Goal: Task Accomplishment & Management: Use online tool/utility

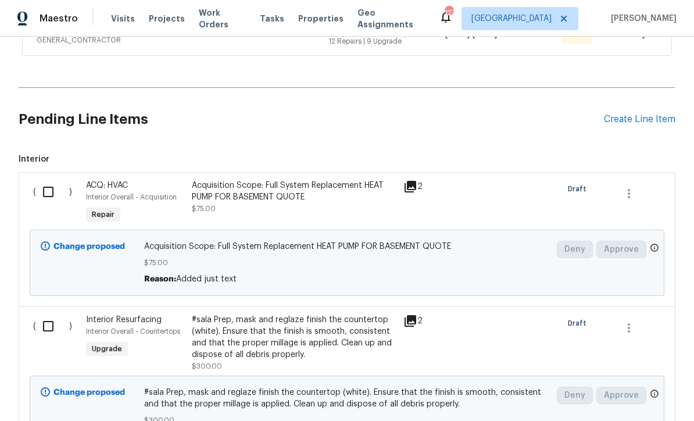
scroll to position [303, 0]
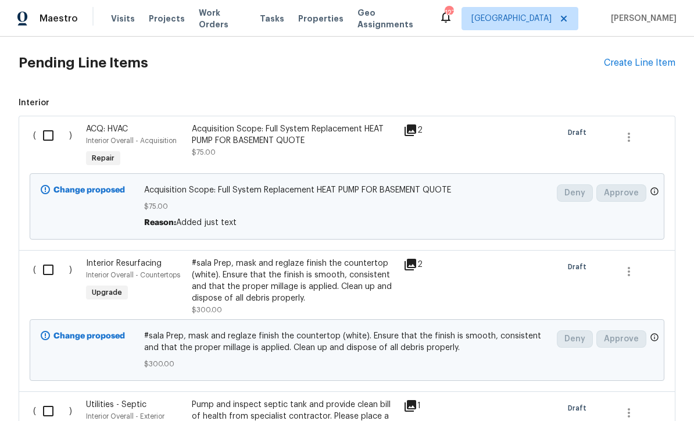
click at [51, 139] on input "checkbox" at bounding box center [52, 135] width 33 height 24
checkbox input "true"
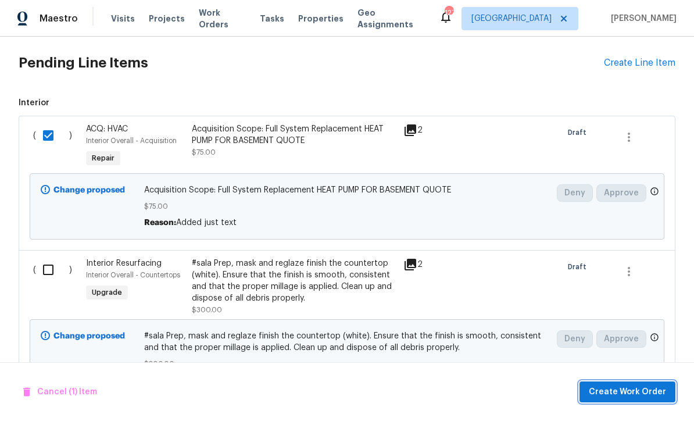
click at [614, 390] on span "Create Work Order" at bounding box center [627, 392] width 77 height 15
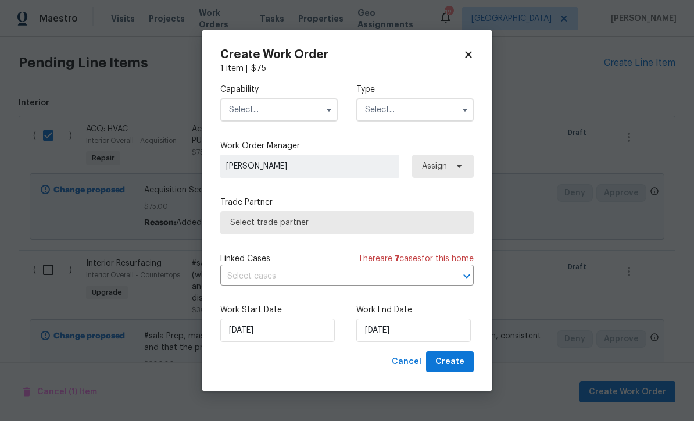
click at [243, 108] on input "text" at bounding box center [278, 109] width 117 height 23
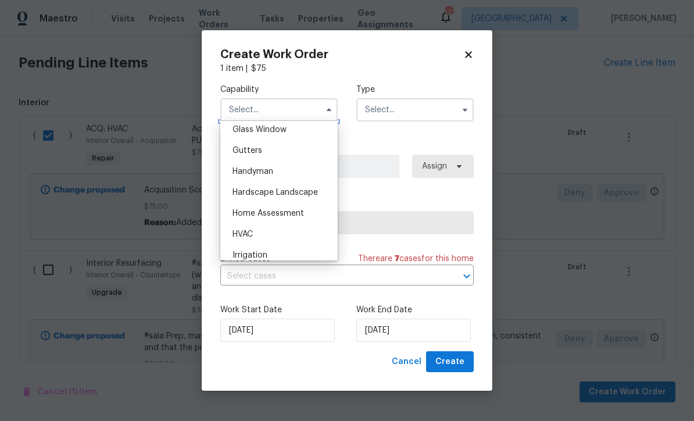
scroll to position [604, 0]
click at [243, 233] on span "HVAC" at bounding box center [243, 233] width 20 height 8
type input "HVAC"
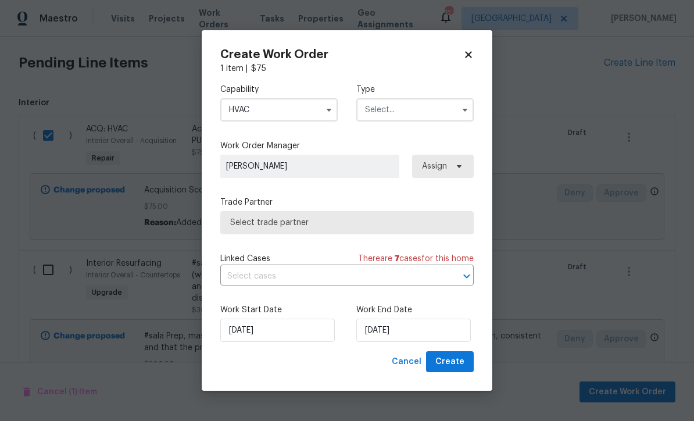
click at [393, 111] on input "text" at bounding box center [415, 109] width 117 height 23
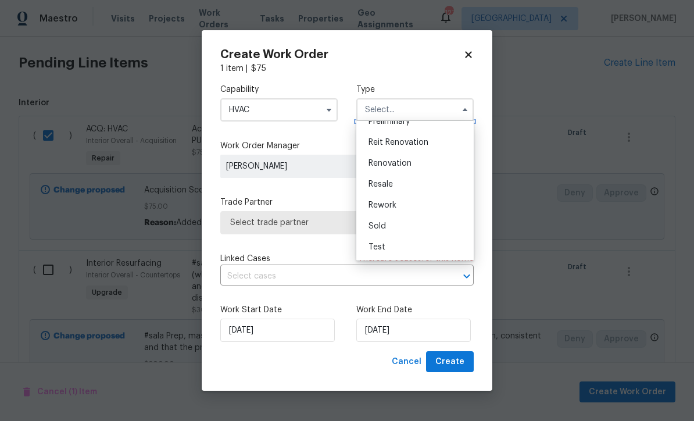
scroll to position [264, 0]
click at [382, 164] on span "Renovation" at bounding box center [390, 163] width 43 height 8
type input "Renovation"
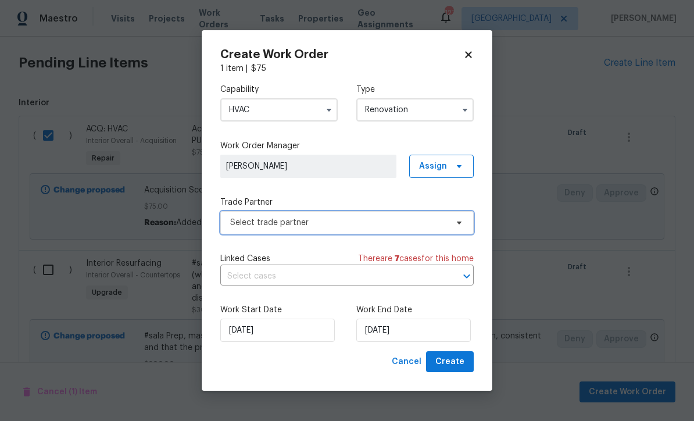
click at [246, 223] on span "Select trade partner" at bounding box center [338, 223] width 217 height 12
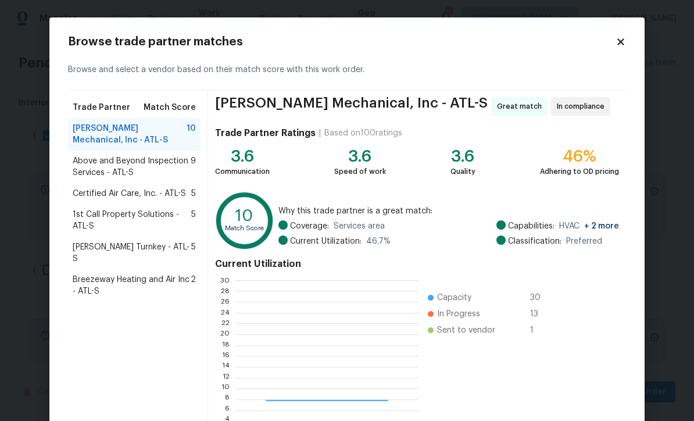
scroll to position [163, 183]
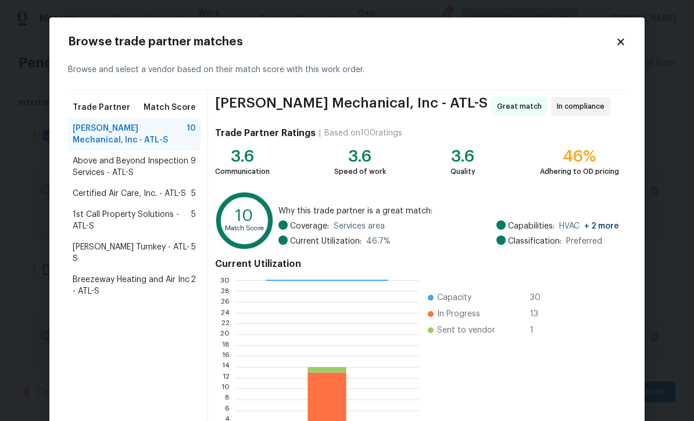
click at [118, 247] on span "Davis Turnkey - ATL-S" at bounding box center [132, 252] width 119 height 23
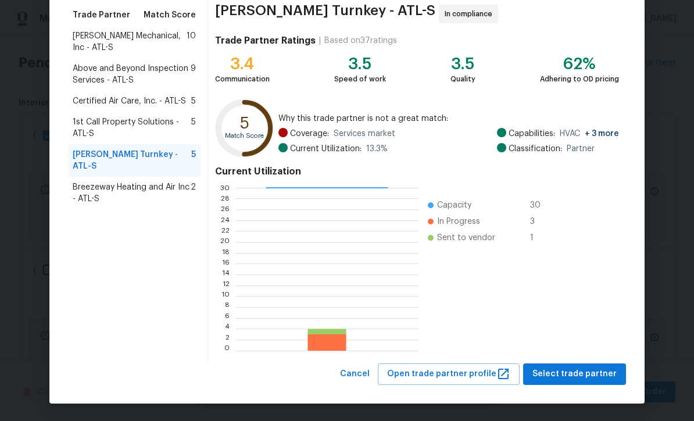
scroll to position [92, 0]
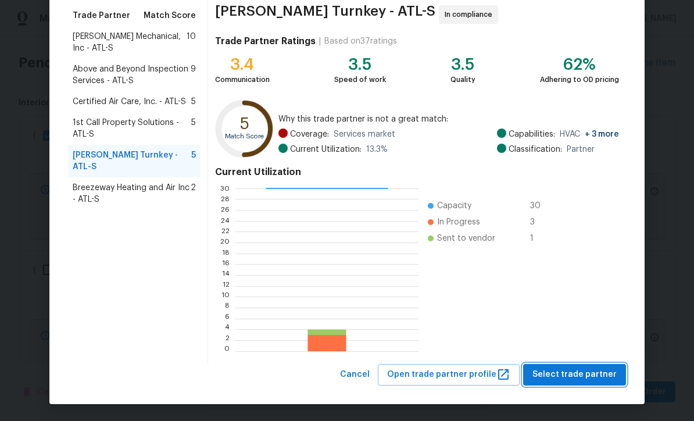
click at [577, 376] on span "Select trade partner" at bounding box center [575, 375] width 84 height 15
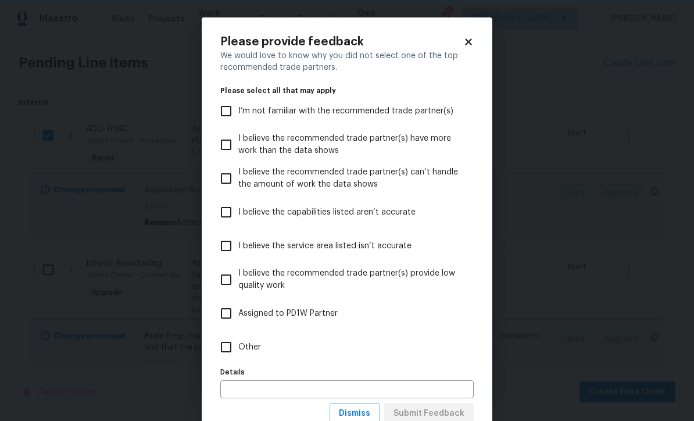
scroll to position [0, 0]
click at [226, 352] on input "Other" at bounding box center [226, 347] width 24 height 24
checkbox input "true"
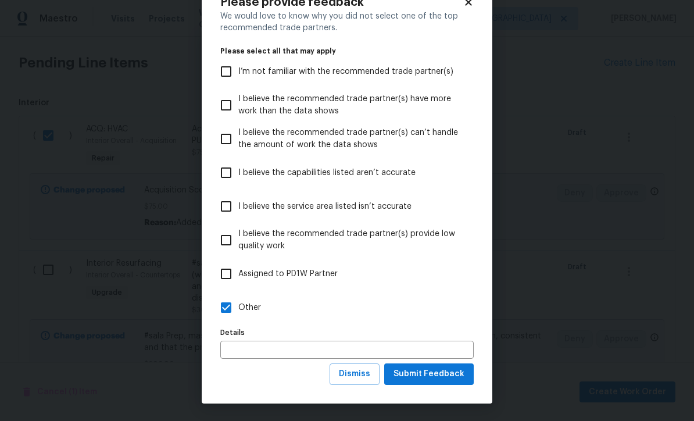
scroll to position [40, 0]
click at [432, 370] on span "Submit Feedback" at bounding box center [429, 374] width 71 height 15
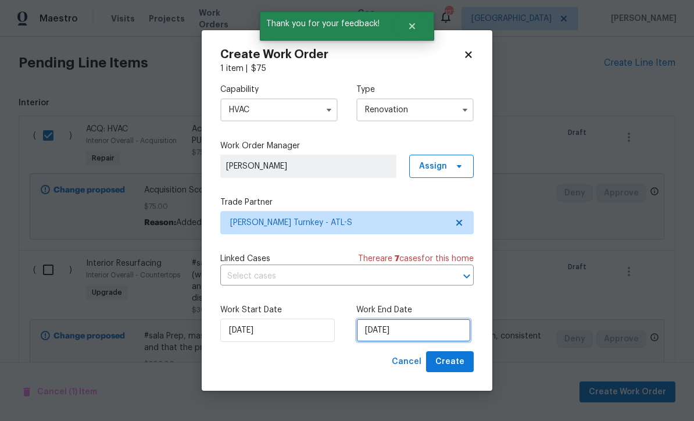
click at [384, 332] on input "9/3/2025" at bounding box center [414, 330] width 115 height 23
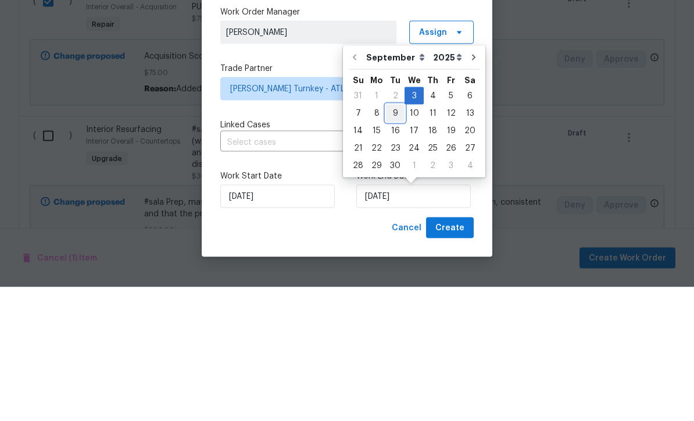
click at [394, 239] on div "9" at bounding box center [395, 247] width 19 height 16
type input "9/9/2025"
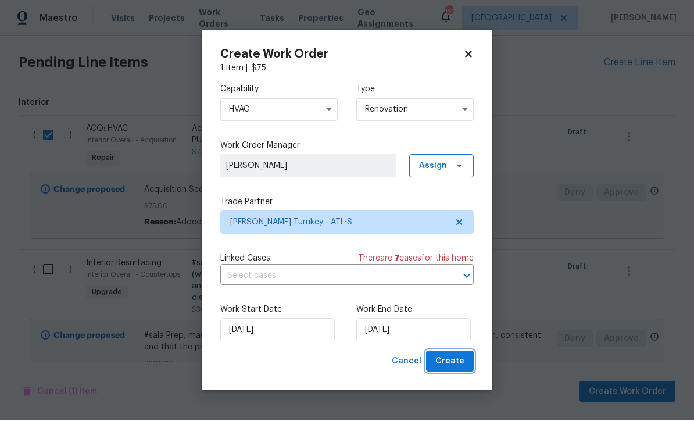
click at [448, 363] on span "Create" at bounding box center [450, 362] width 29 height 15
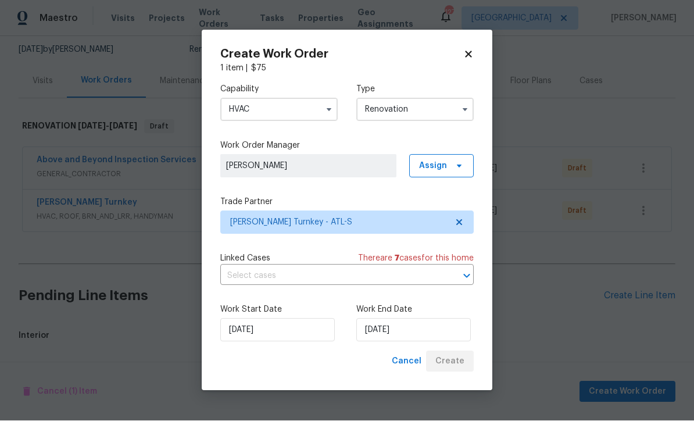
scroll to position [73, 0]
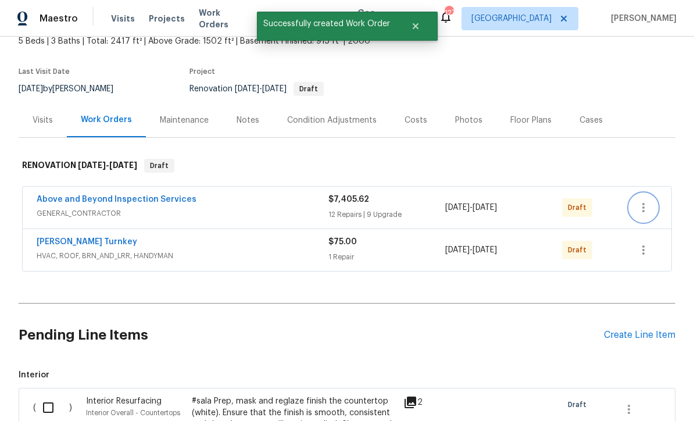
click at [650, 201] on icon "button" at bounding box center [644, 208] width 14 height 14
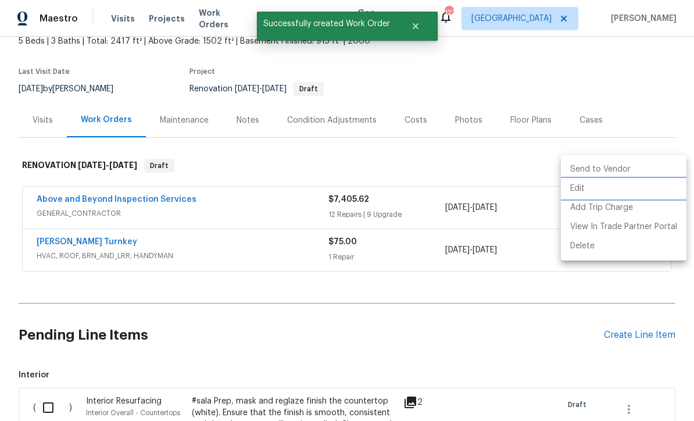
click at [575, 188] on li "Edit" at bounding box center [624, 188] width 126 height 19
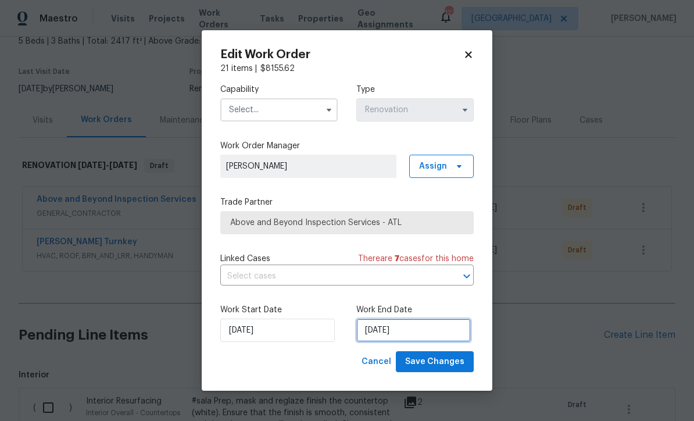
click at [379, 336] on input "9/3/2025" at bounding box center [414, 330] width 115 height 23
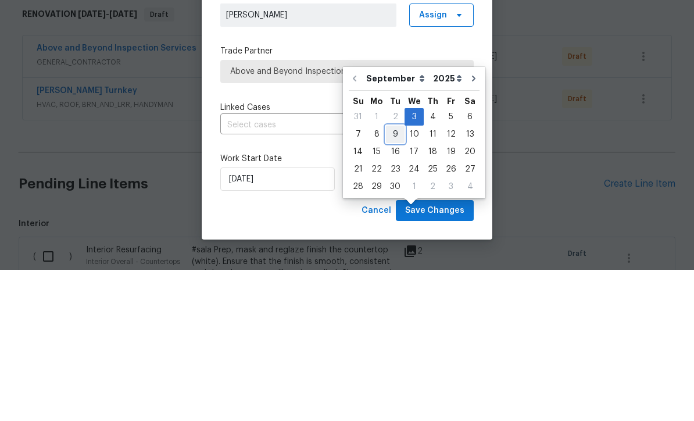
click at [394, 277] on div "9" at bounding box center [395, 285] width 19 height 16
type input "9/9/2025"
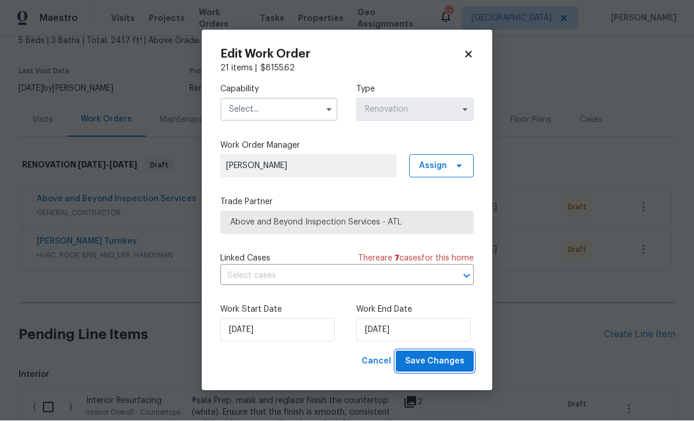
click at [438, 364] on span "Save Changes" at bounding box center [434, 362] width 59 height 15
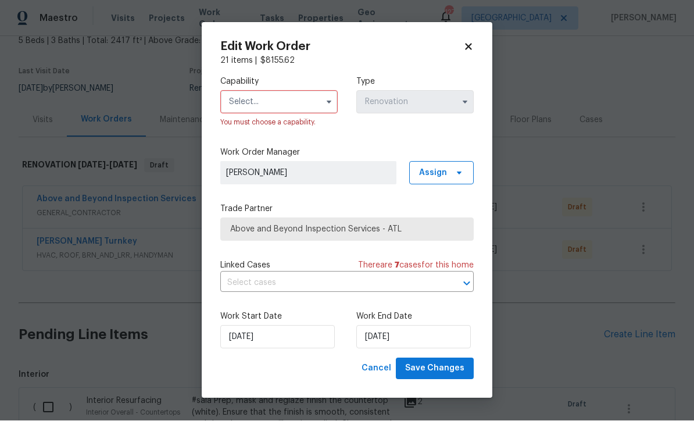
click at [248, 95] on input "text" at bounding box center [278, 102] width 117 height 23
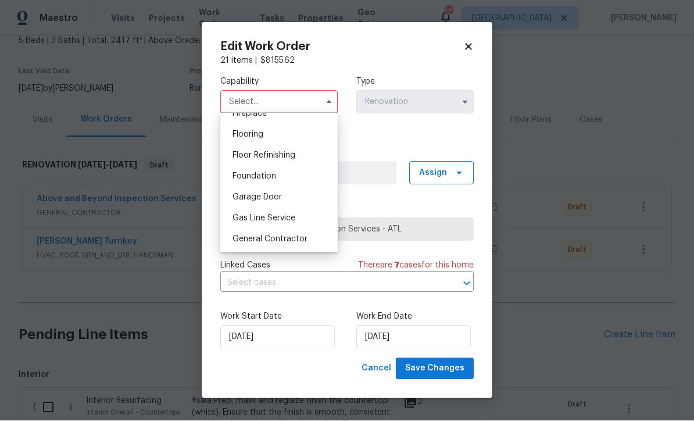
scroll to position [447, 0]
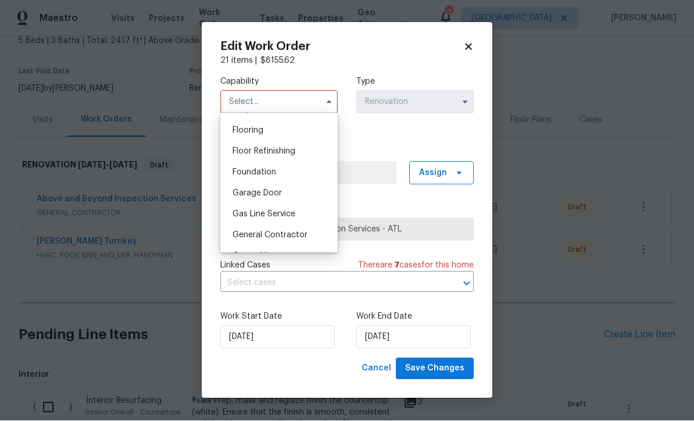
click at [265, 234] on span "General Contractor" at bounding box center [270, 235] width 75 height 8
type input "General Contractor"
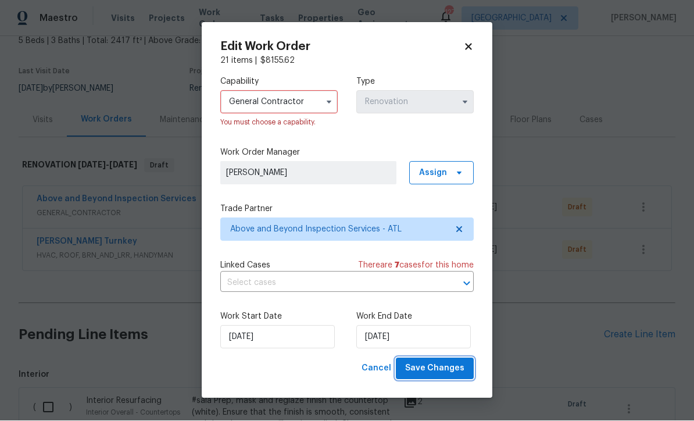
click at [440, 368] on span "Save Changes" at bounding box center [434, 369] width 59 height 15
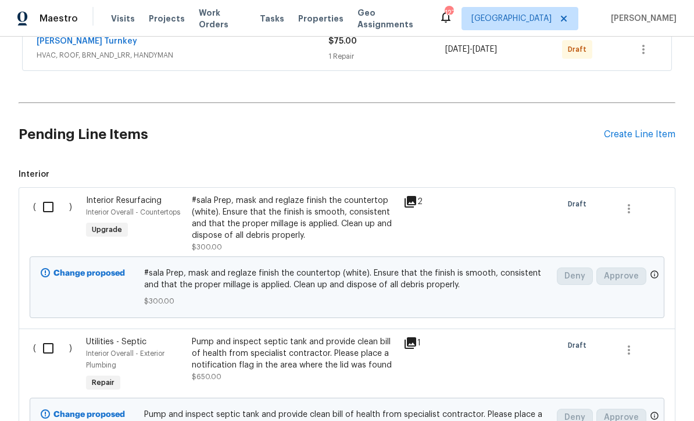
scroll to position [273, 0]
click at [49, 195] on input "checkbox" at bounding box center [52, 207] width 33 height 24
checkbox input "true"
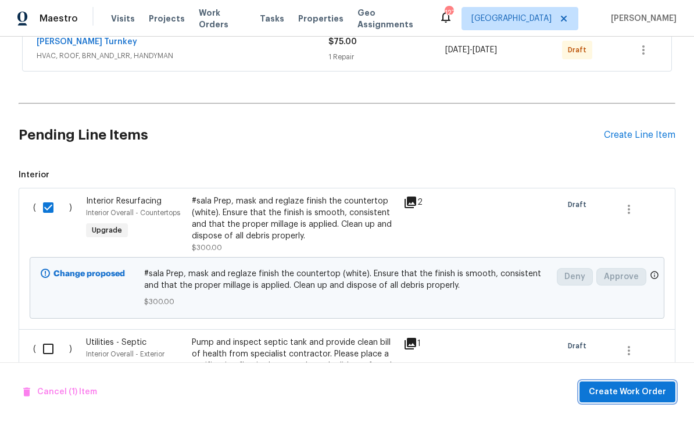
click at [625, 391] on span "Create Work Order" at bounding box center [627, 392] width 77 height 15
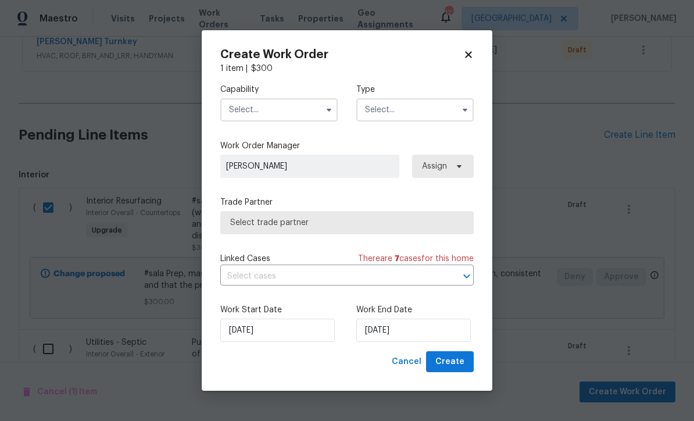
click at [250, 107] on input "text" at bounding box center [278, 109] width 117 height 23
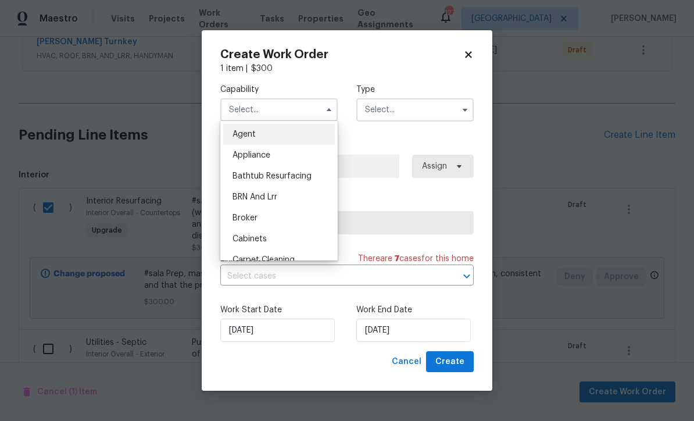
click at [276, 174] on span "Bathtub Resurfacing" at bounding box center [272, 176] width 79 height 8
type input "Bathtub Resurfacing"
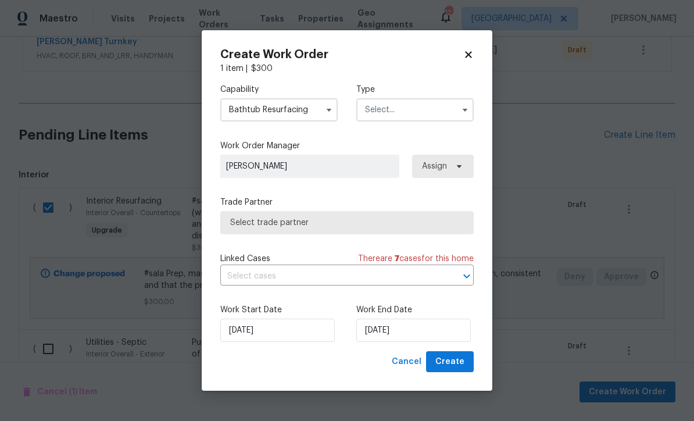
click at [399, 109] on input "text" at bounding box center [415, 109] width 117 height 23
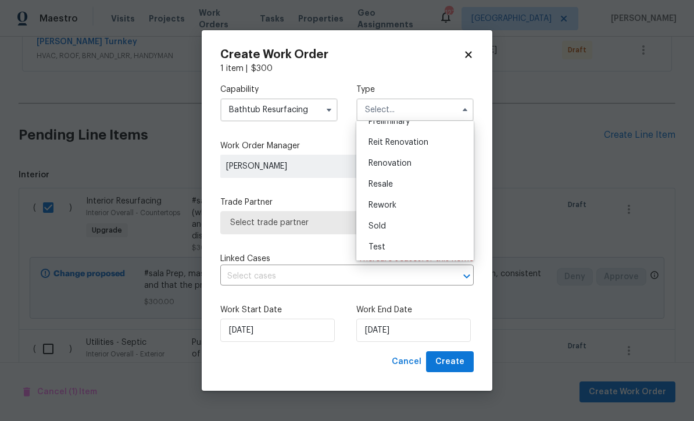
scroll to position [264, 0]
click at [384, 163] on span "Renovation" at bounding box center [390, 163] width 43 height 8
type input "Renovation"
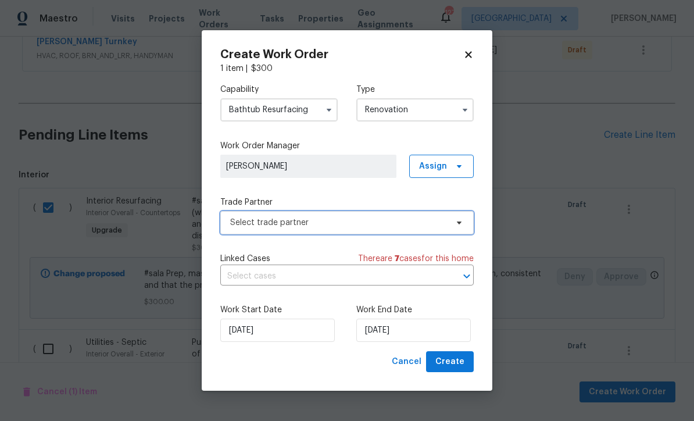
click at [245, 224] on span "Select trade partner" at bounding box center [338, 223] width 217 height 12
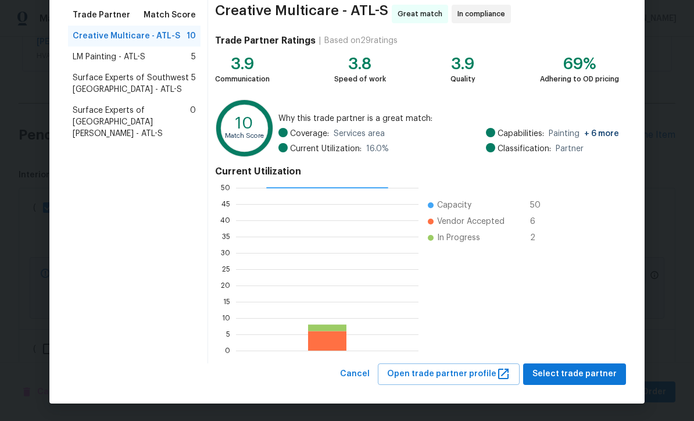
scroll to position [92, 0]
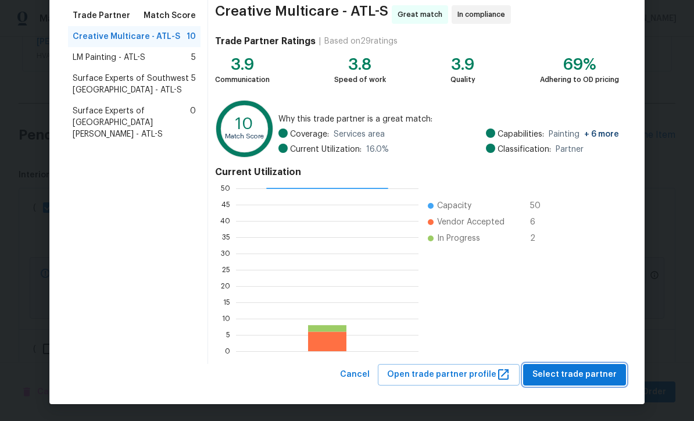
click at [573, 369] on span "Select trade partner" at bounding box center [575, 375] width 84 height 15
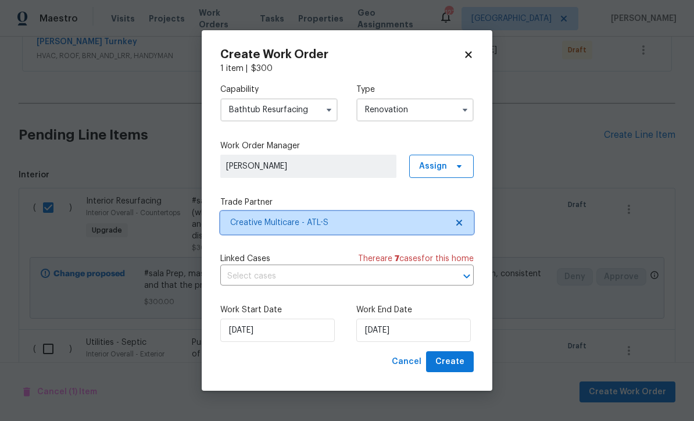
scroll to position [0, 0]
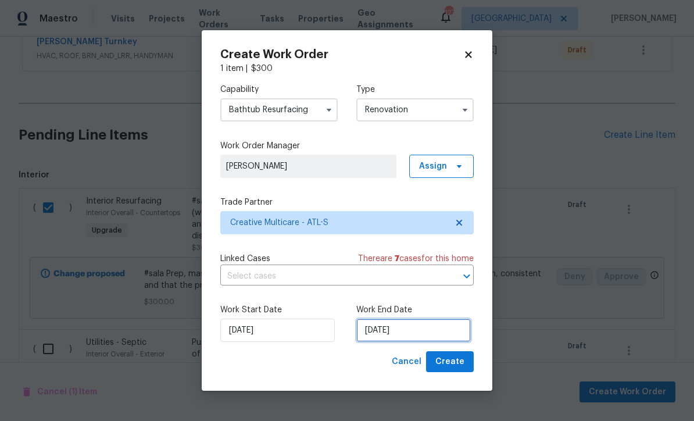
click at [381, 332] on input "9/3/2025" at bounding box center [414, 330] width 115 height 23
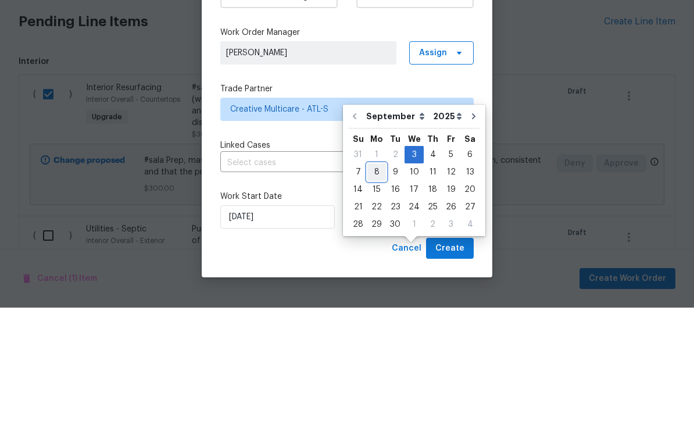
click at [373, 277] on div "8" at bounding box center [377, 285] width 19 height 16
type input "9/8/2025"
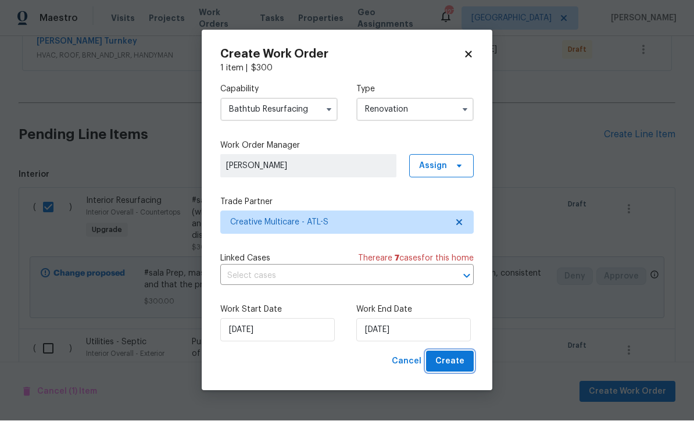
click at [450, 361] on span "Create" at bounding box center [450, 362] width 29 height 15
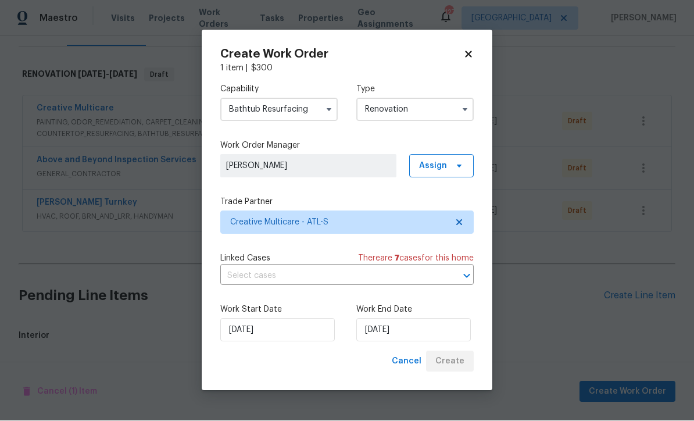
scroll to position [125, 0]
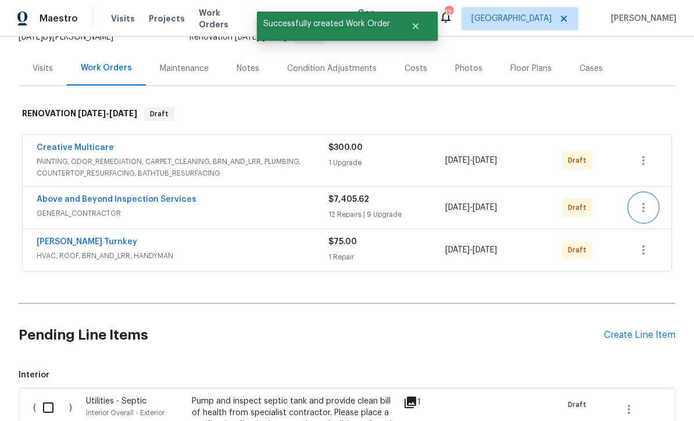
click at [653, 194] on button "button" at bounding box center [644, 208] width 28 height 28
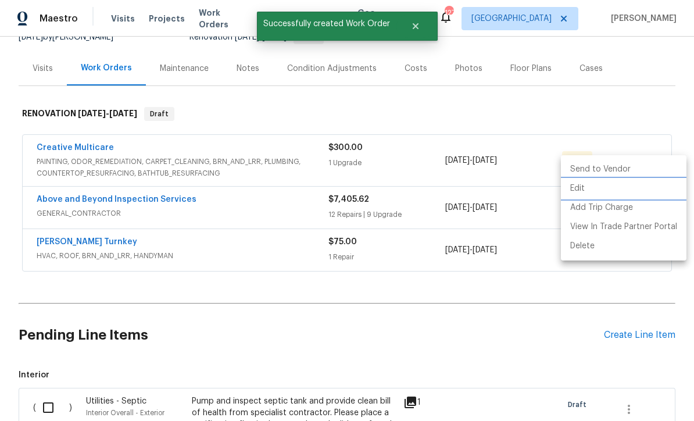
click at [624, 194] on li "Edit" at bounding box center [624, 188] width 126 height 19
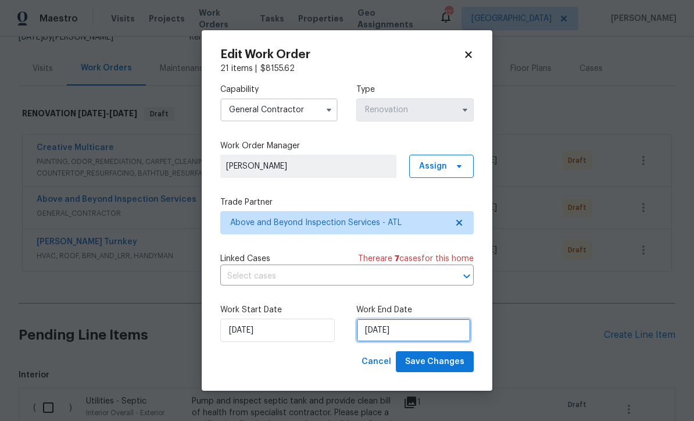
click at [374, 332] on input "9/9/2025" at bounding box center [414, 330] width 115 height 23
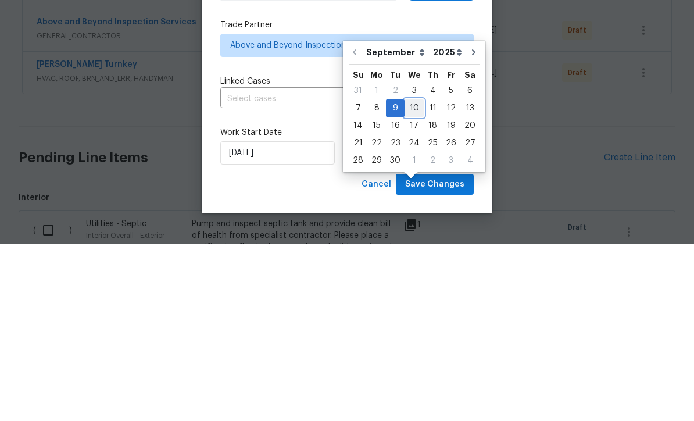
click at [414, 277] on div "10" at bounding box center [414, 285] width 19 height 16
type input "9/10/2025"
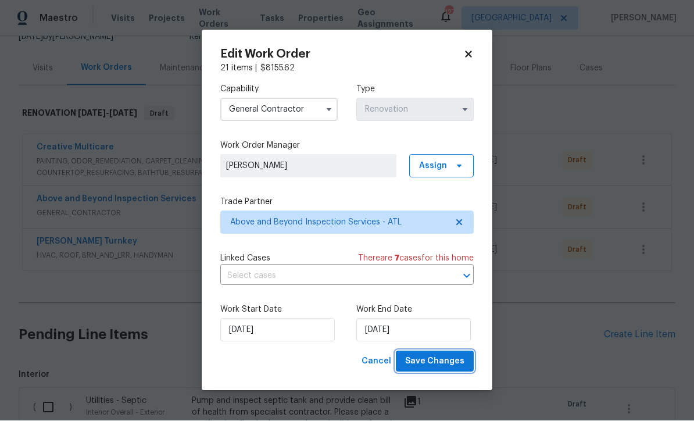
click at [439, 362] on span "Save Changes" at bounding box center [434, 362] width 59 height 15
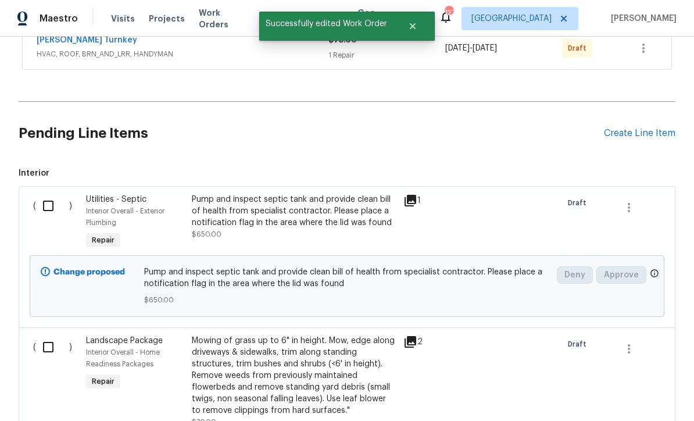
scroll to position [356, 0]
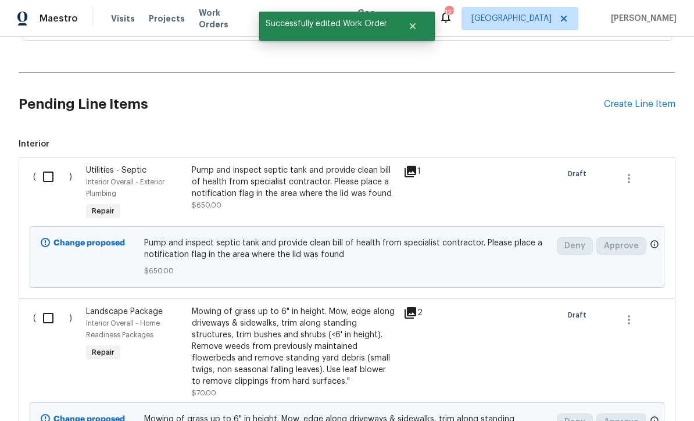
click at [48, 165] on input "checkbox" at bounding box center [52, 177] width 33 height 24
checkbox input "true"
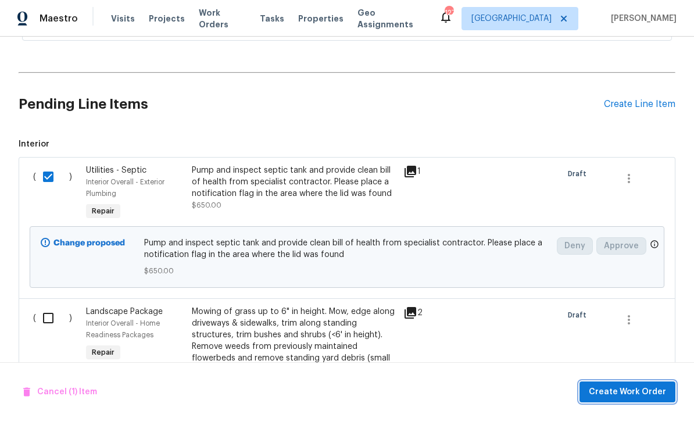
click at [611, 389] on span "Create Work Order" at bounding box center [627, 392] width 77 height 15
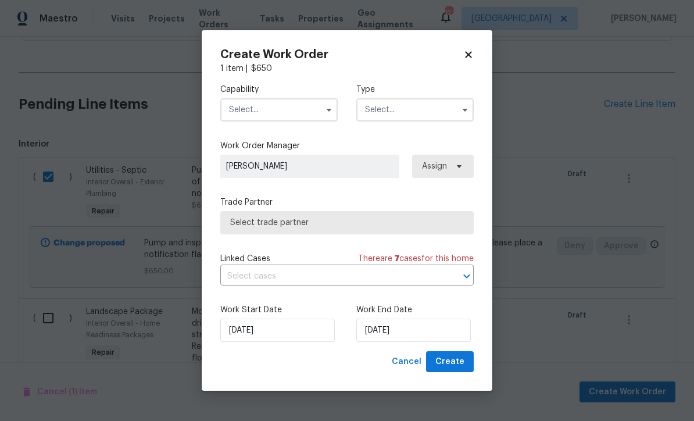
click at [240, 102] on input "text" at bounding box center [278, 109] width 117 height 23
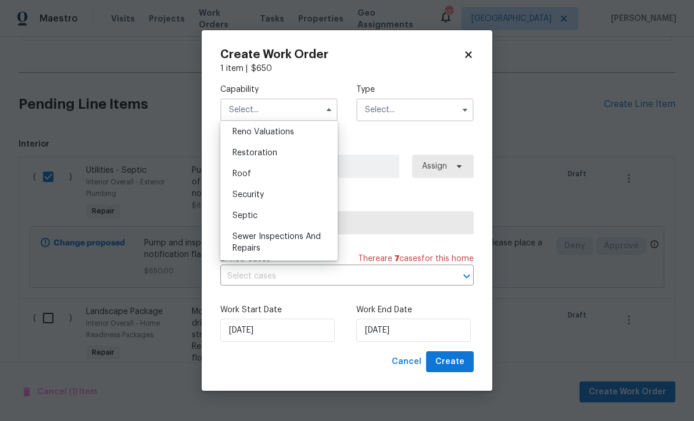
scroll to position [1164, 0]
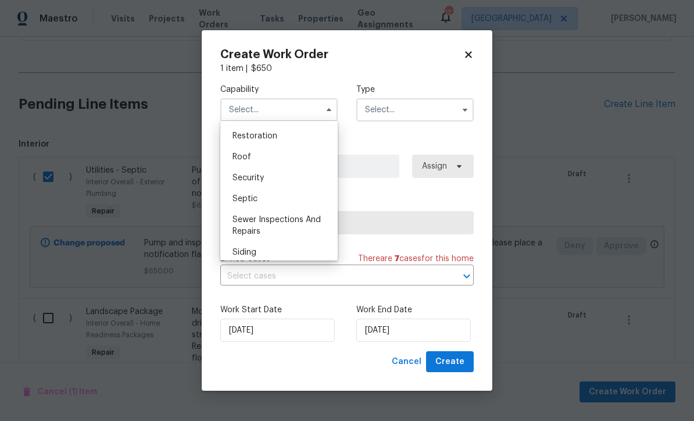
click at [241, 203] on div "Septic" at bounding box center [279, 198] width 112 height 21
type input "Septic"
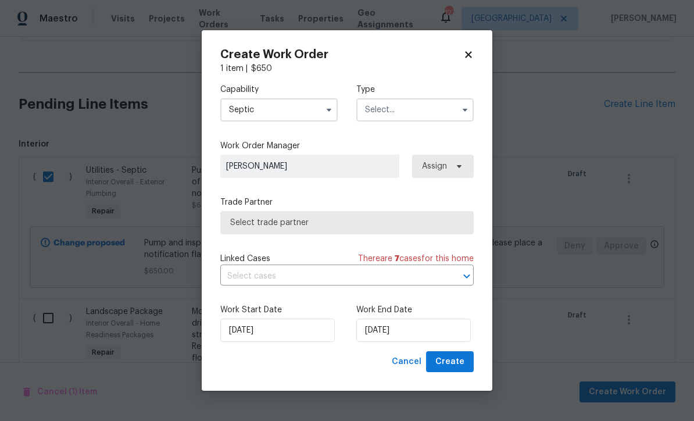
click at [382, 113] on input "text" at bounding box center [415, 109] width 117 height 23
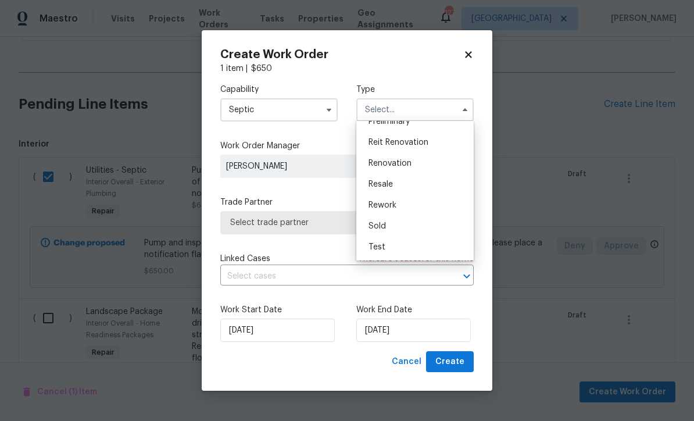
scroll to position [264, 0]
click at [381, 162] on span "Renovation" at bounding box center [390, 163] width 43 height 8
type input "Renovation"
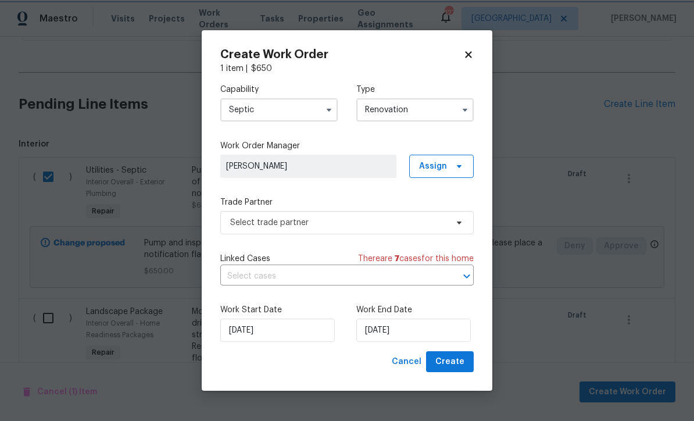
scroll to position [0, 0]
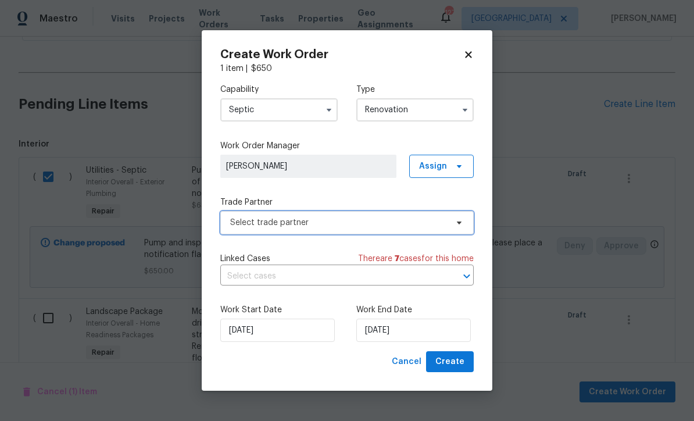
click at [245, 225] on span "Select trade partner" at bounding box center [338, 223] width 217 height 12
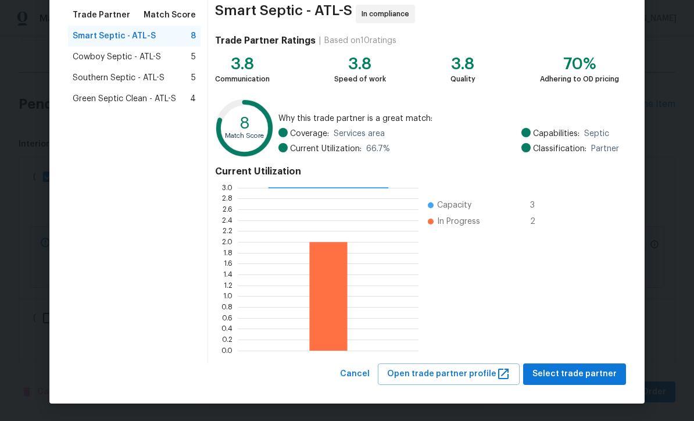
scroll to position [92, 0]
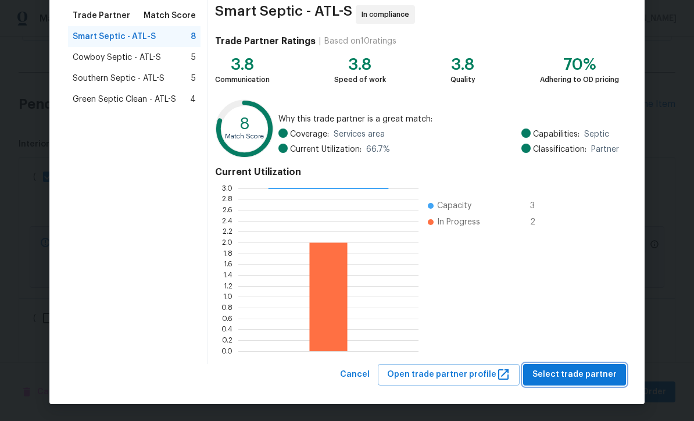
click at [568, 369] on span "Select trade partner" at bounding box center [575, 375] width 84 height 15
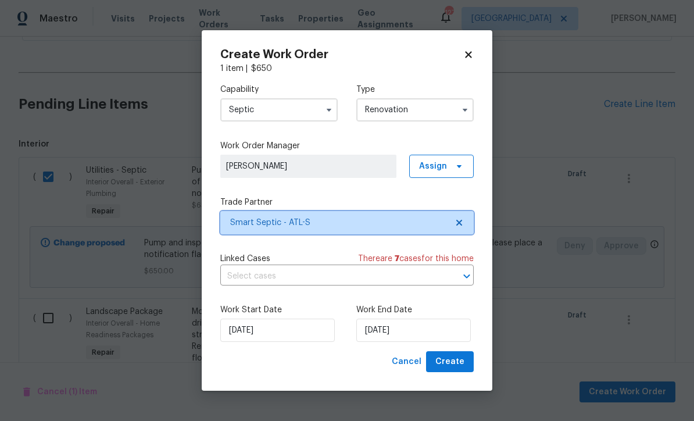
scroll to position [0, 0]
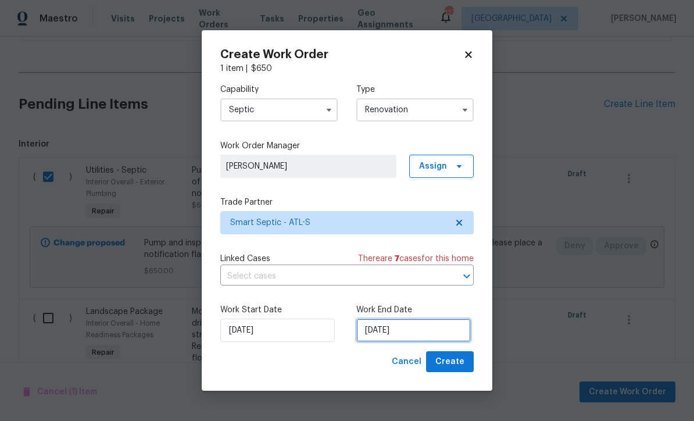
click at [375, 327] on input "9/3/2025" at bounding box center [414, 330] width 115 height 23
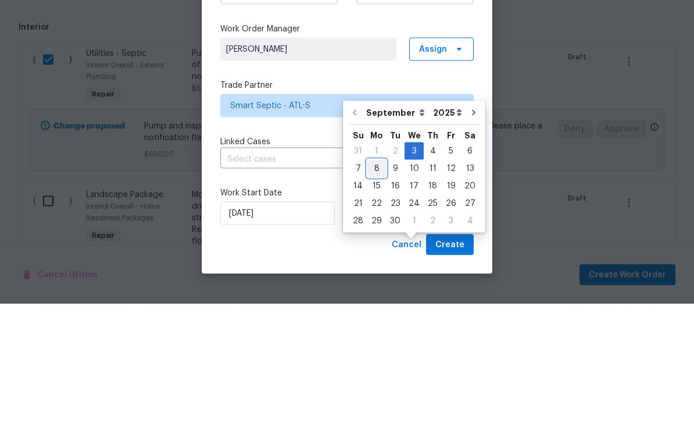
click at [372, 277] on div "8" at bounding box center [377, 285] width 19 height 16
type input "9/8/2025"
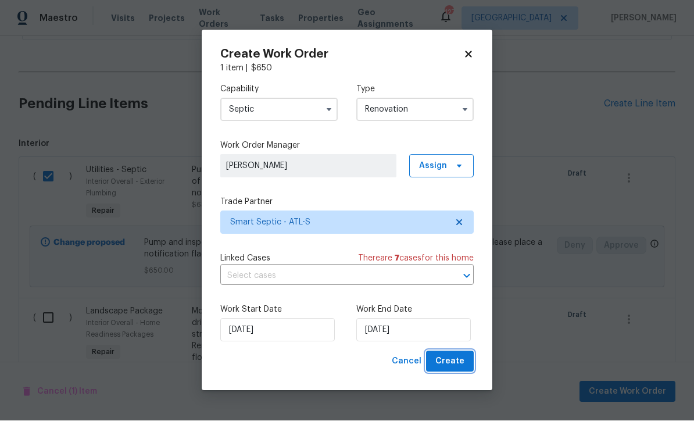
click at [448, 362] on span "Create" at bounding box center [450, 362] width 29 height 15
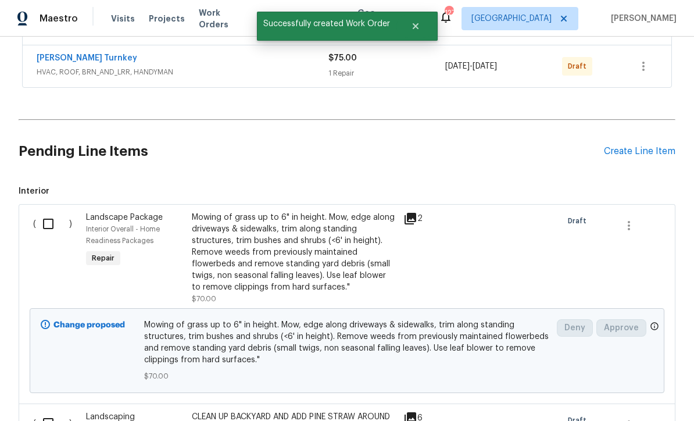
scroll to position [380, 0]
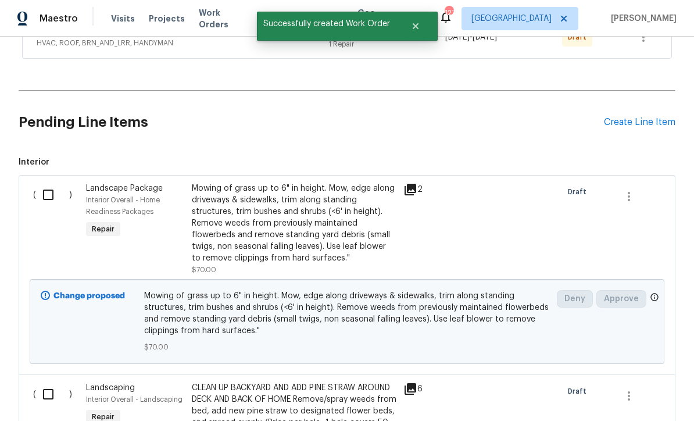
click at [47, 183] on input "checkbox" at bounding box center [52, 195] width 33 height 24
checkbox input "true"
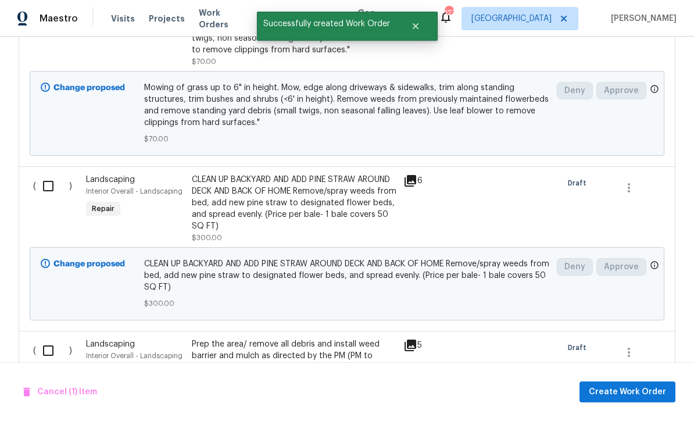
scroll to position [594, 0]
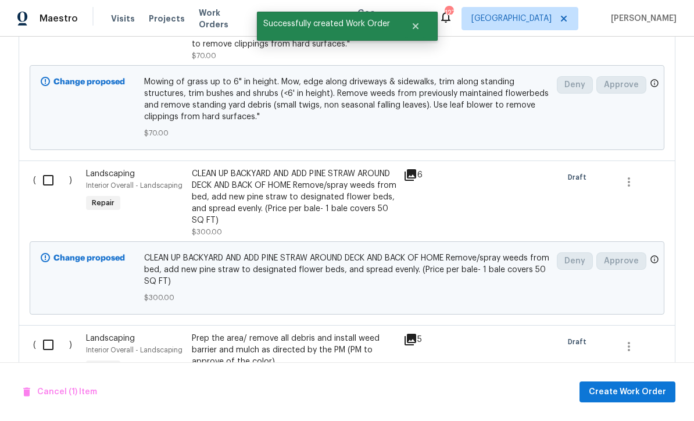
click at [40, 168] on input "checkbox" at bounding box center [52, 180] width 33 height 24
checkbox input "true"
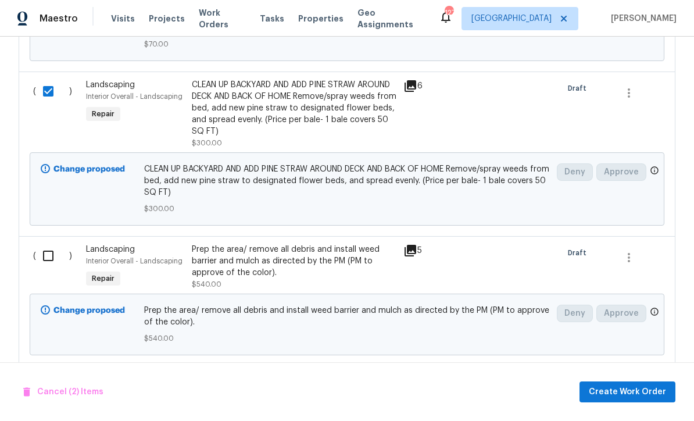
scroll to position [684, 0]
click at [48, 243] on input "checkbox" at bounding box center [52, 255] width 33 height 24
checkbox input "true"
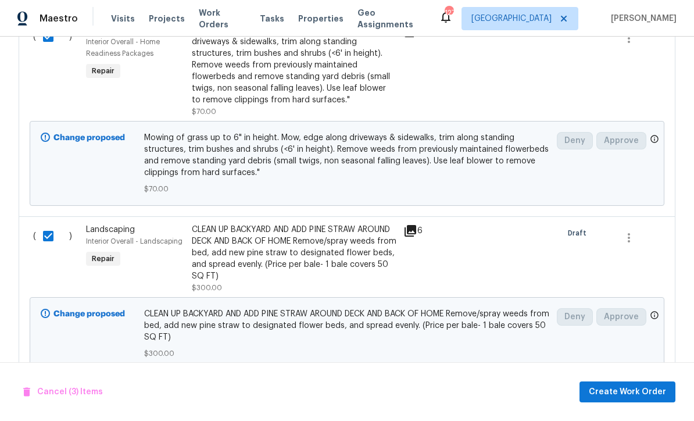
scroll to position [540, 0]
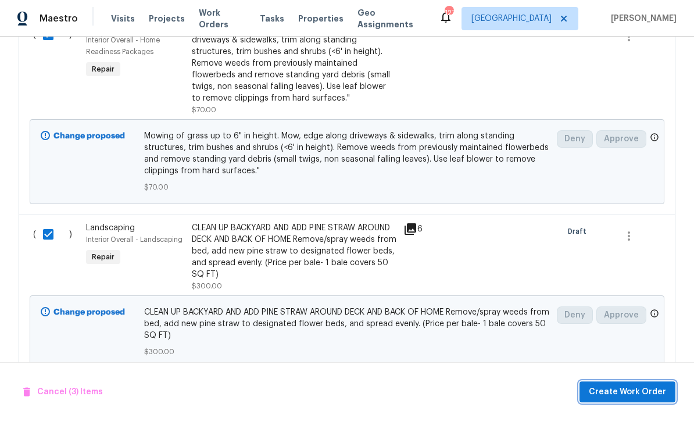
click at [632, 395] on span "Create Work Order" at bounding box center [627, 392] width 77 height 15
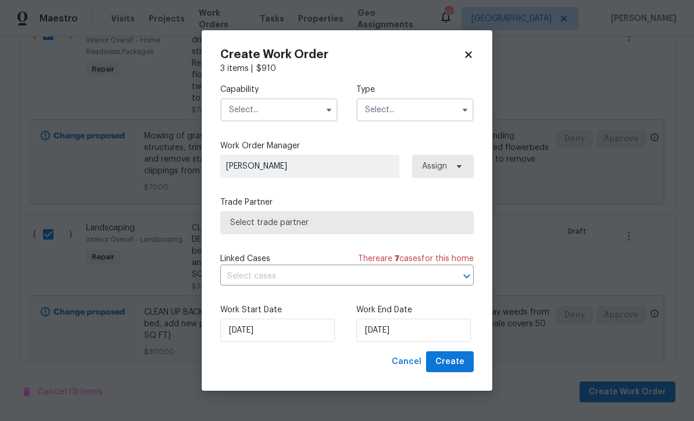
click at [252, 108] on input "text" at bounding box center [278, 109] width 117 height 23
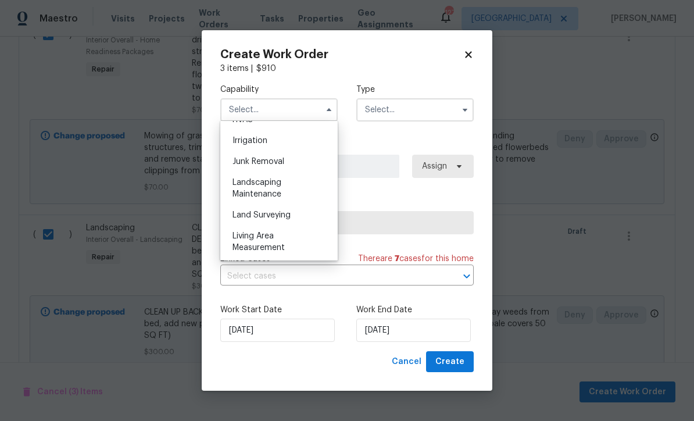
scroll to position [720, 0]
click at [250, 176] on span "Landscaping Maintenance" at bounding box center [257, 186] width 49 height 20
type input "Landscaping Maintenance"
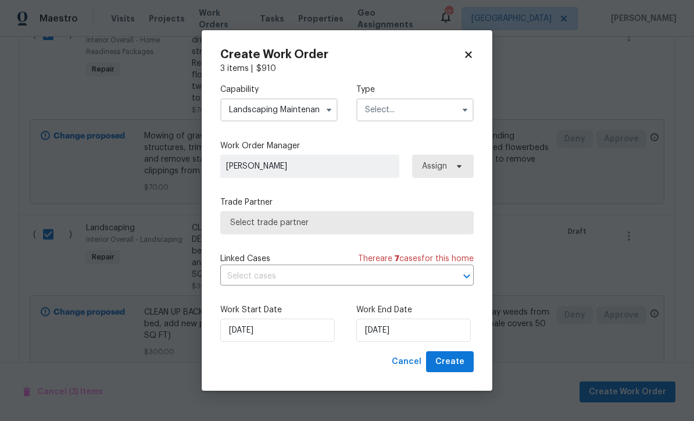
click at [379, 109] on input "text" at bounding box center [415, 109] width 117 height 23
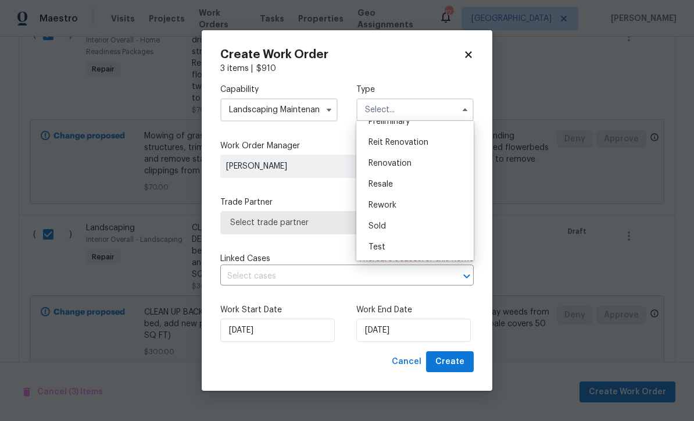
scroll to position [264, 0]
click at [380, 164] on span "Renovation" at bounding box center [390, 163] width 43 height 8
type input "Renovation"
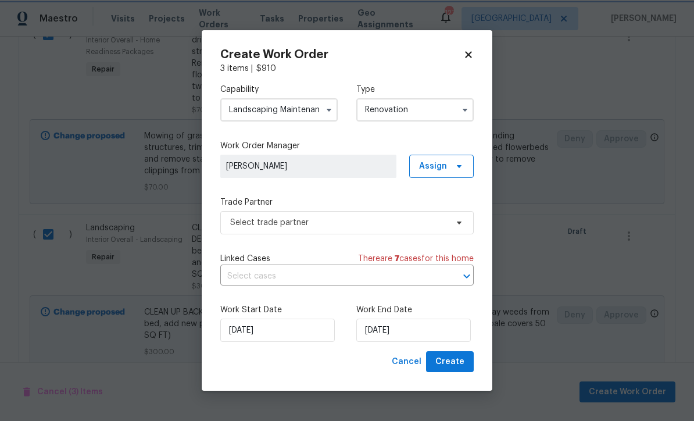
scroll to position [0, 0]
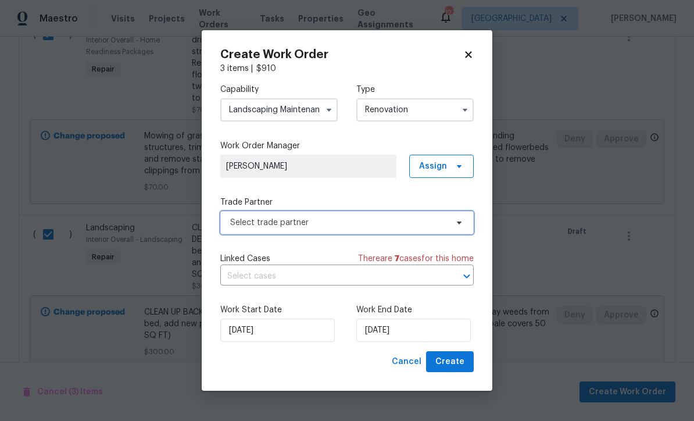
click at [237, 221] on span "Select trade partner" at bounding box center [338, 223] width 217 height 12
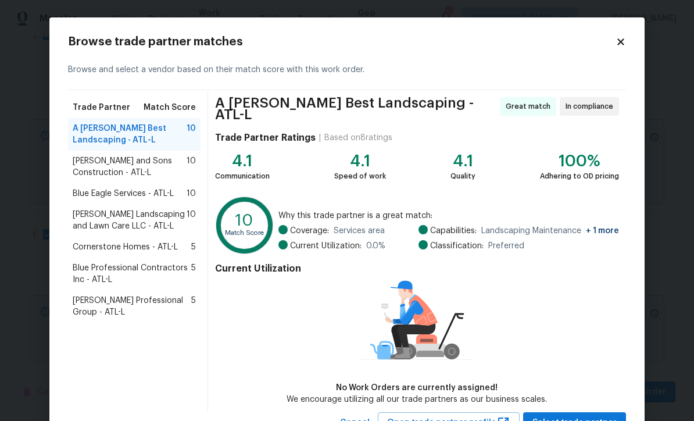
click at [114, 160] on span "Reyes and Sons Construction - ATL-L" at bounding box center [130, 166] width 114 height 23
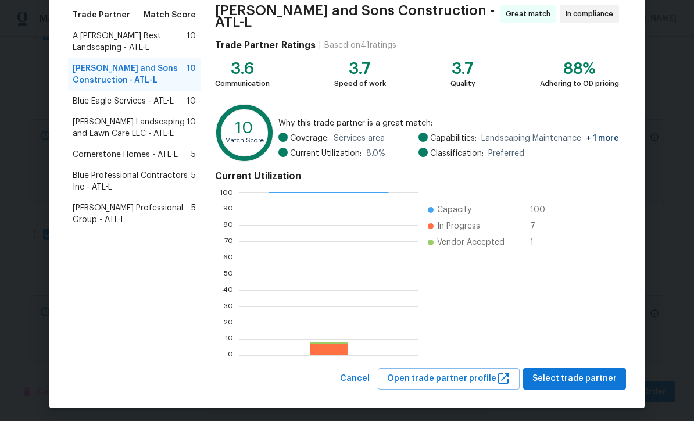
scroll to position [92, 0]
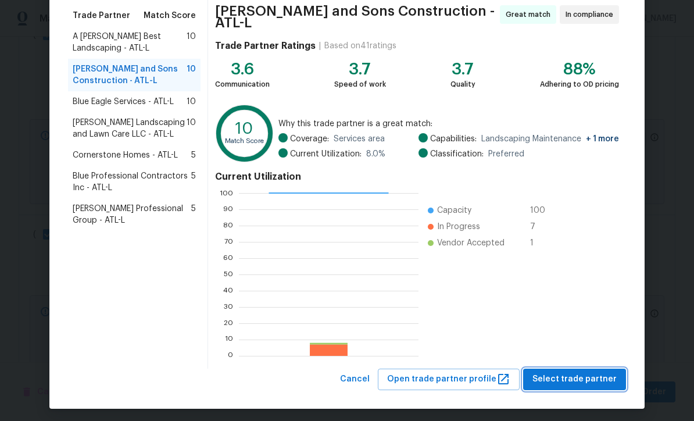
click at [575, 376] on span "Select trade partner" at bounding box center [575, 379] width 84 height 15
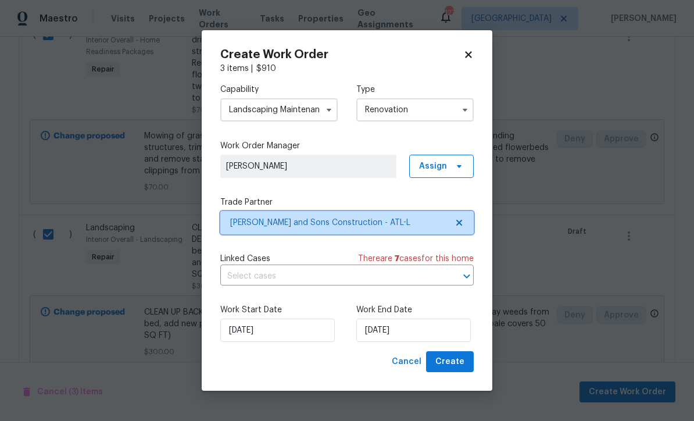
scroll to position [0, 0]
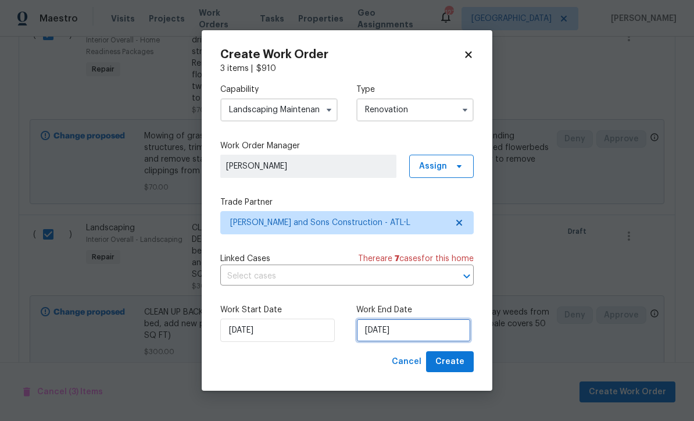
click at [377, 333] on input "9/3/2025" at bounding box center [414, 330] width 115 height 23
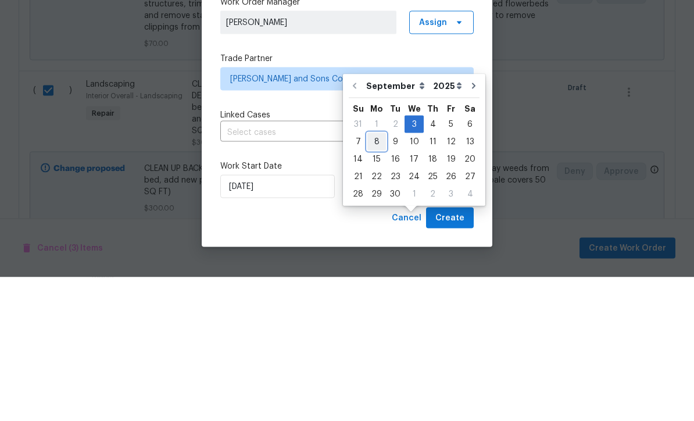
click at [374, 277] on div "8" at bounding box center [377, 285] width 19 height 16
type input "9/8/2025"
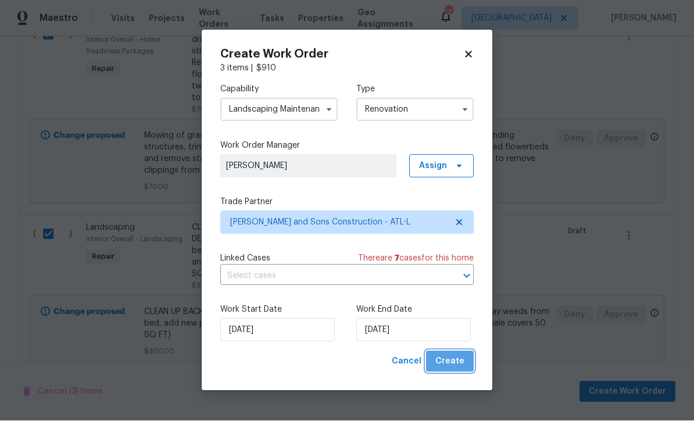
click at [452, 358] on span "Create" at bounding box center [450, 362] width 29 height 15
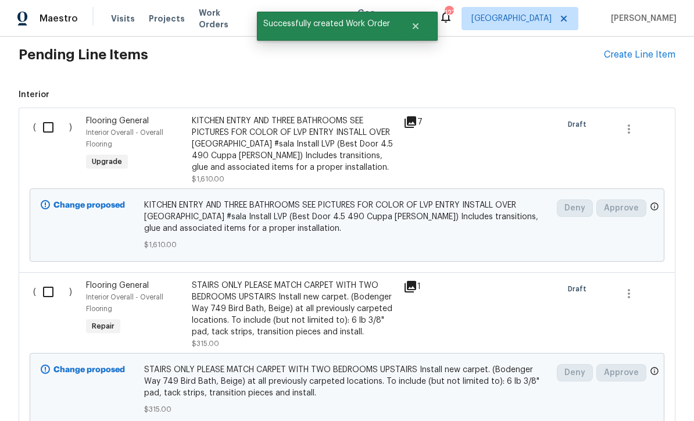
scroll to position [523, 0]
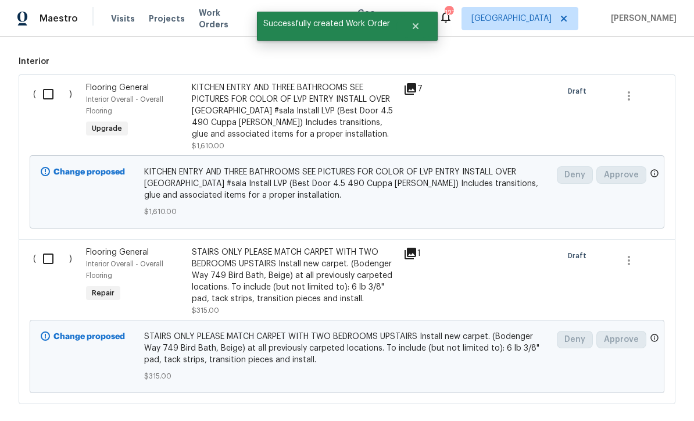
click at [44, 82] on input "checkbox" at bounding box center [52, 94] width 33 height 24
checkbox input "true"
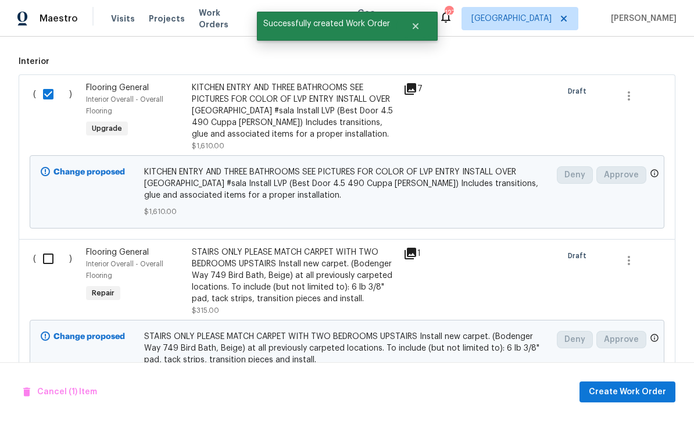
click at [42, 247] on input "checkbox" at bounding box center [52, 259] width 33 height 24
checkbox input "true"
click at [631, 394] on span "Create Work Order" at bounding box center [627, 392] width 77 height 15
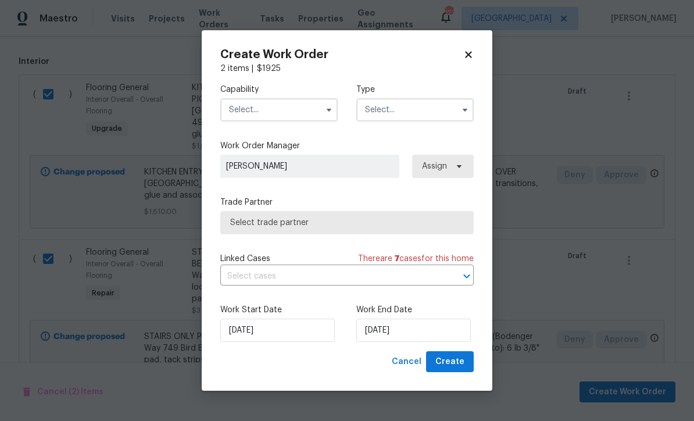
click at [241, 110] on input "text" at bounding box center [278, 109] width 117 height 23
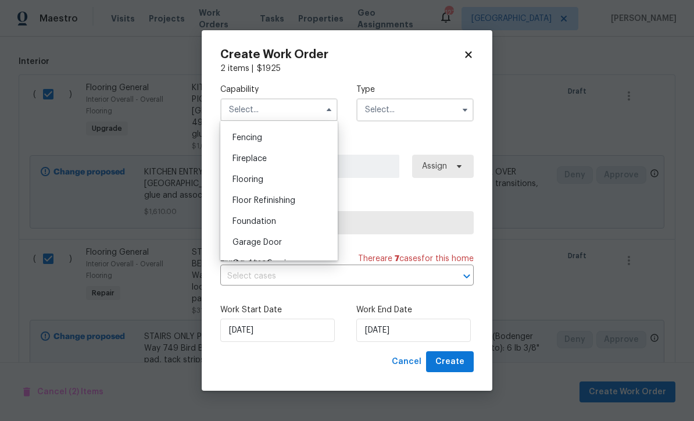
scroll to position [413, 0]
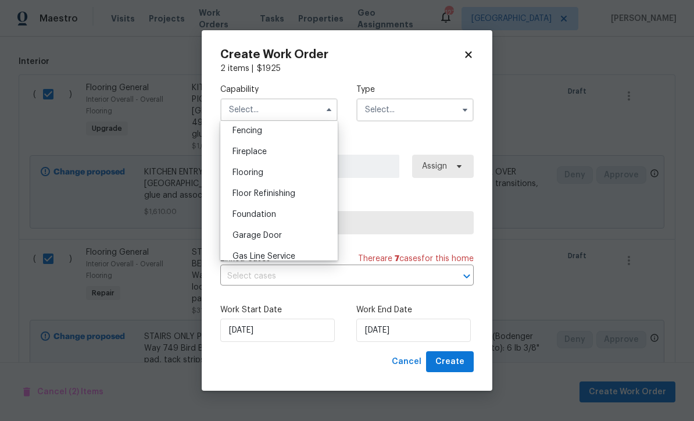
click at [242, 170] on span "Flooring" at bounding box center [248, 173] width 31 height 8
type input "Flooring"
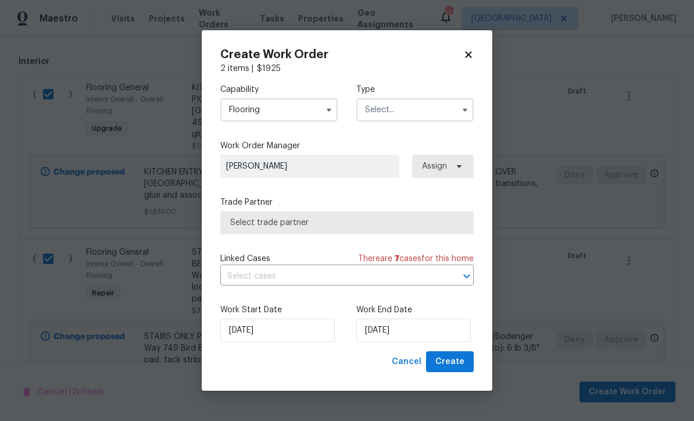
click at [379, 108] on input "text" at bounding box center [415, 109] width 117 height 23
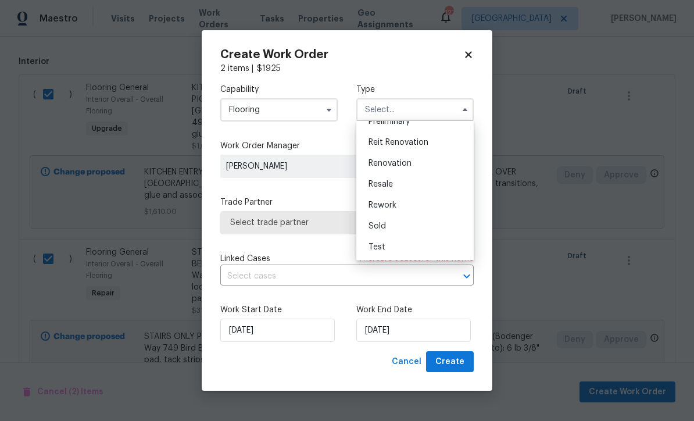
scroll to position [264, 0]
click at [386, 161] on span "Renovation" at bounding box center [390, 163] width 43 height 8
type input "Renovation"
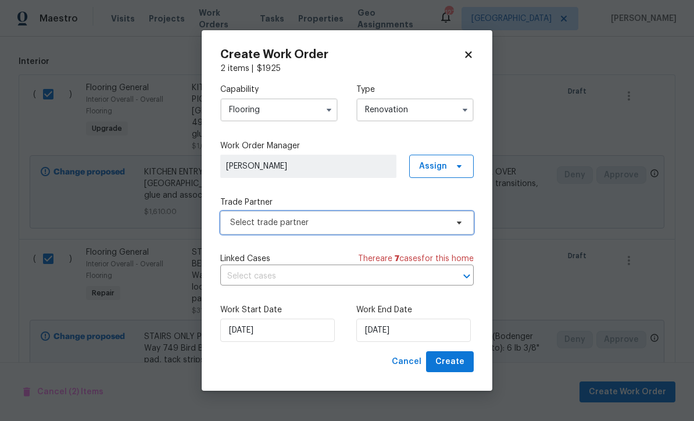
click at [247, 222] on span "Select trade partner" at bounding box center [338, 223] width 217 height 12
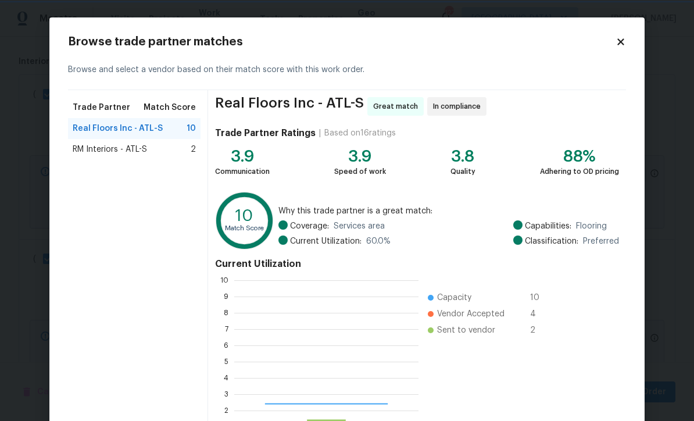
scroll to position [163, 184]
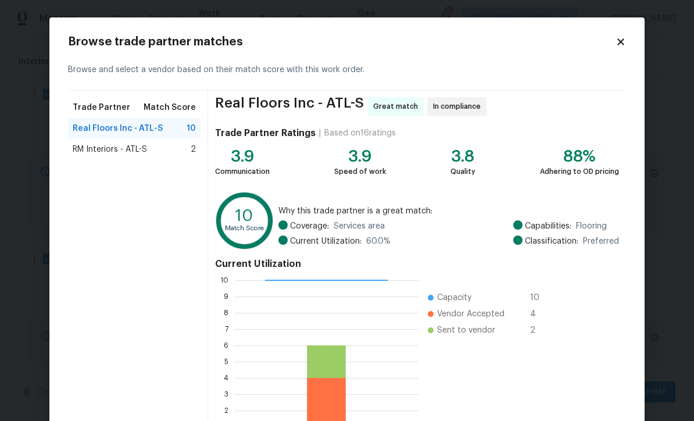
click at [106, 149] on span "RM Interiors - ATL-S" at bounding box center [110, 150] width 74 height 12
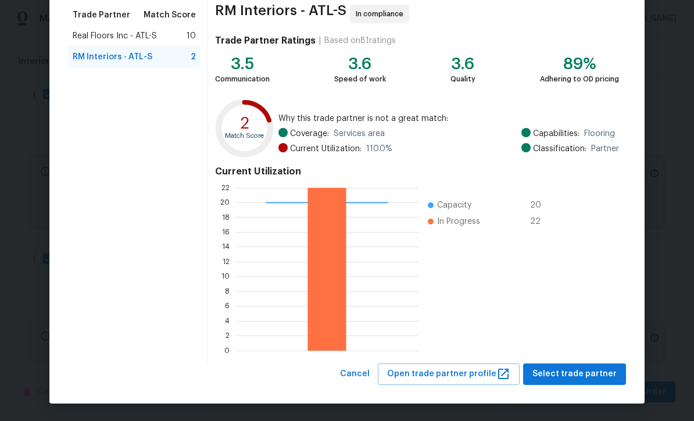
scroll to position [92, 0]
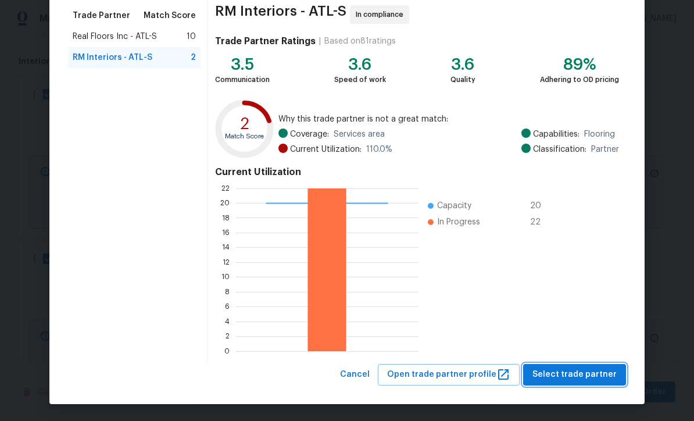
click at [578, 373] on span "Select trade partner" at bounding box center [575, 375] width 84 height 15
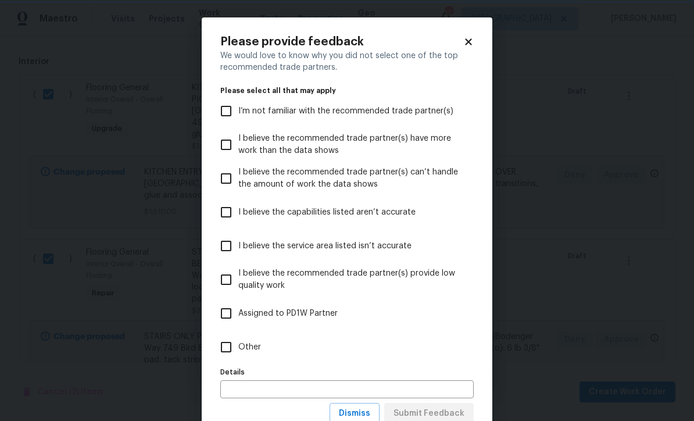
scroll to position [0, 0]
click at [227, 347] on input "Other" at bounding box center [226, 347] width 24 height 24
checkbox input "true"
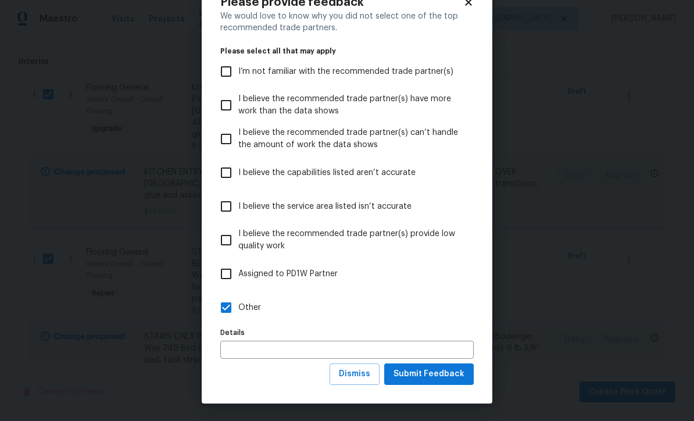
scroll to position [40, 0]
click at [434, 376] on span "Submit Feedback" at bounding box center [429, 374] width 71 height 15
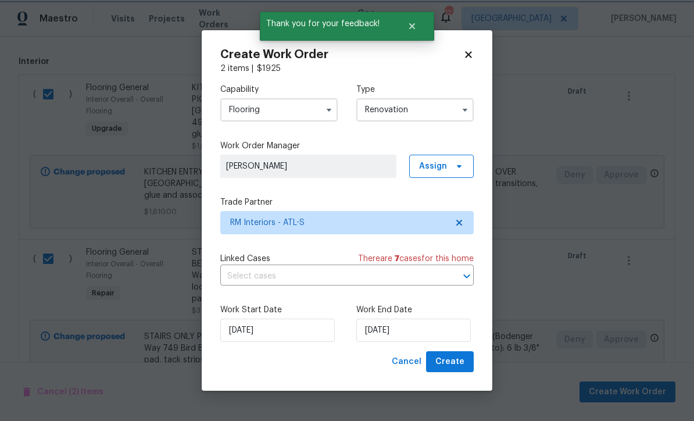
scroll to position [0, 0]
click at [378, 334] on input "9/3/2025" at bounding box center [414, 330] width 115 height 23
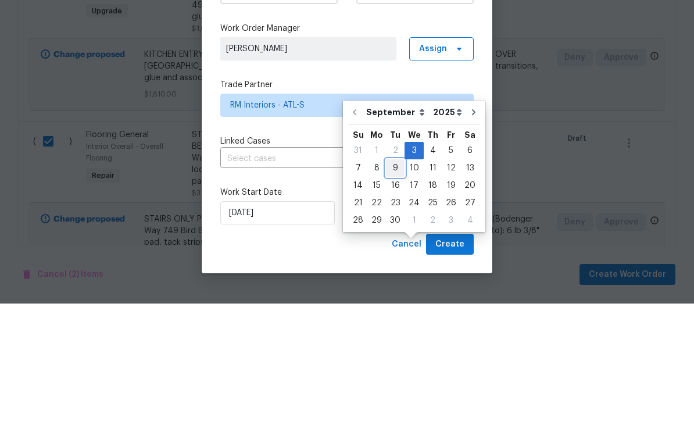
click at [391, 277] on div "9" at bounding box center [395, 285] width 19 height 16
type input "9/9/2025"
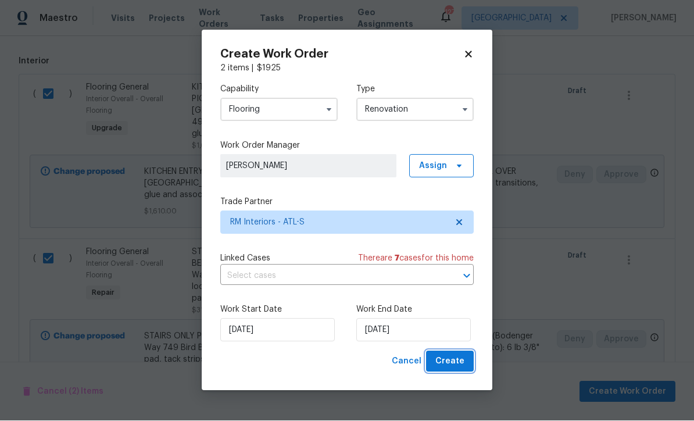
click at [456, 361] on span "Create" at bounding box center [450, 362] width 29 height 15
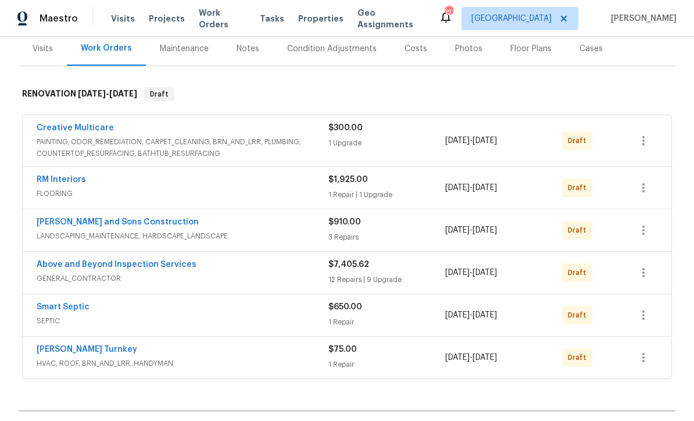
scroll to position [143, 0]
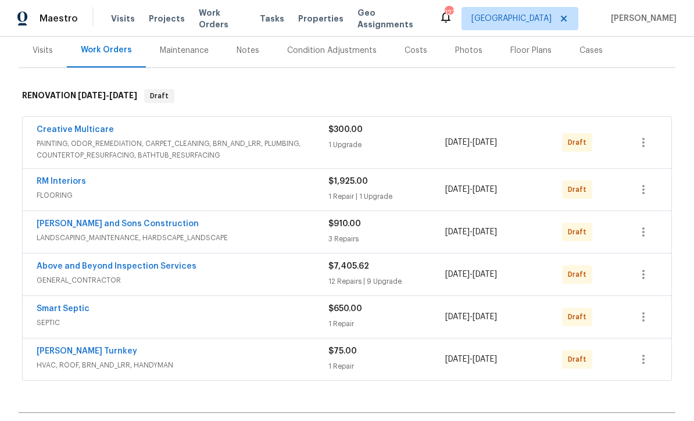
click at [62, 177] on link "RM Interiors" at bounding box center [61, 181] width 49 height 8
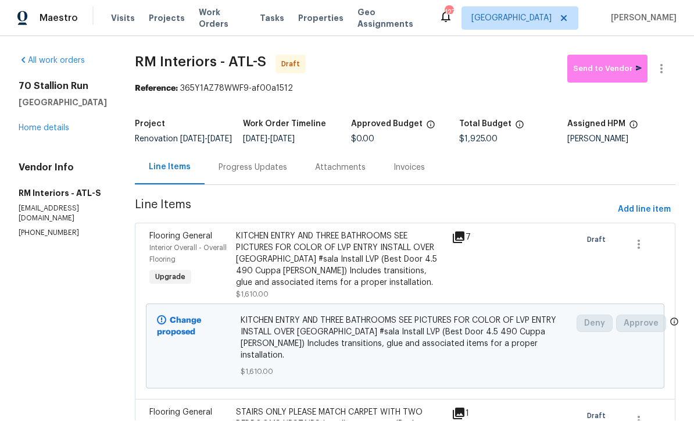
scroll to position [1, 0]
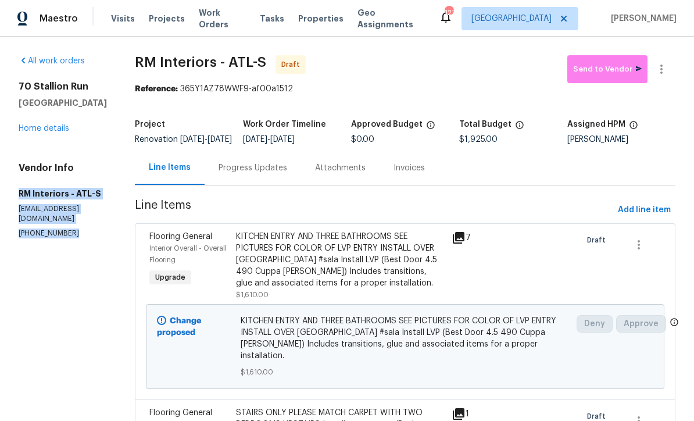
click at [41, 128] on link "Home details" at bounding box center [44, 128] width 51 height 8
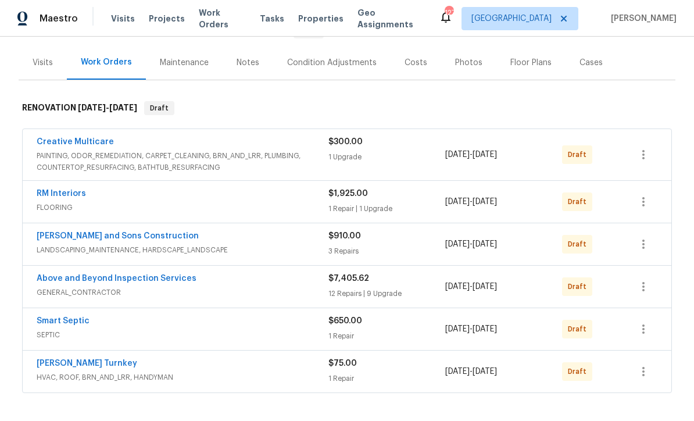
scroll to position [152, 0]
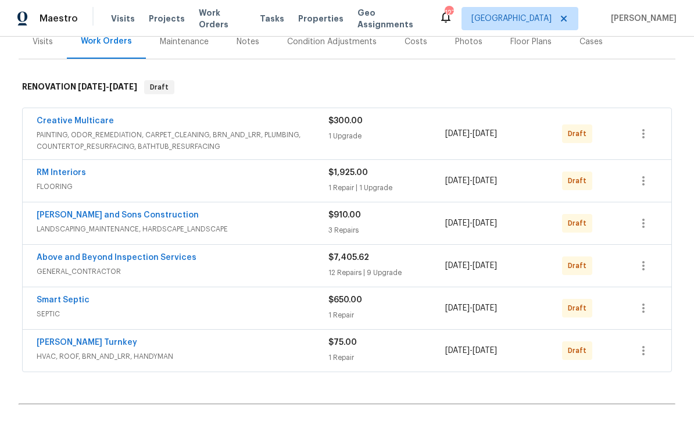
click at [105, 256] on link "Above and Beyond Inspection Services" at bounding box center [117, 258] width 160 height 8
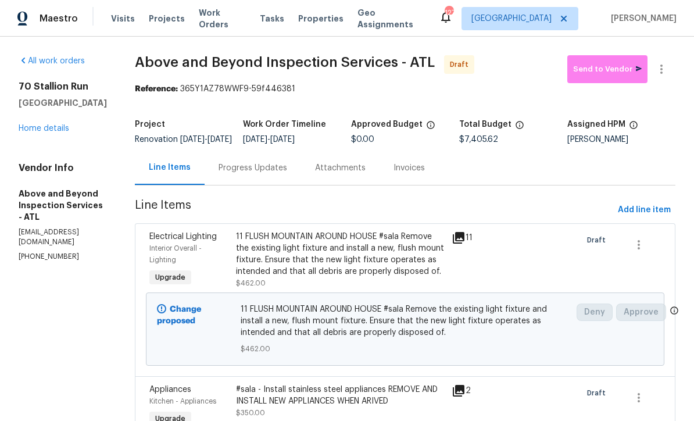
click at [286, 174] on div "Progress Updates" at bounding box center [253, 168] width 69 height 12
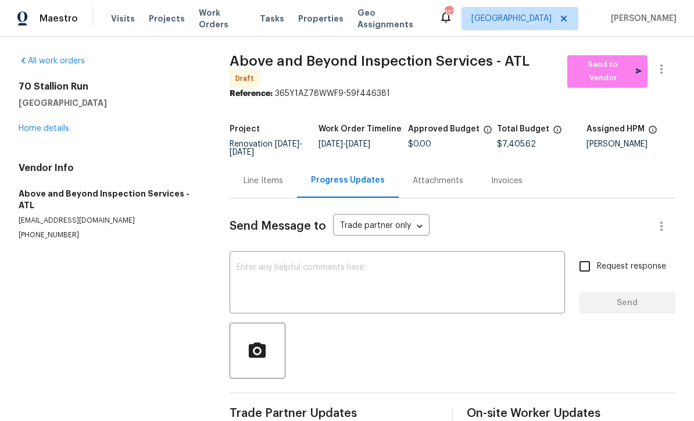
click at [247, 263] on textarea at bounding box center [398, 283] width 322 height 41
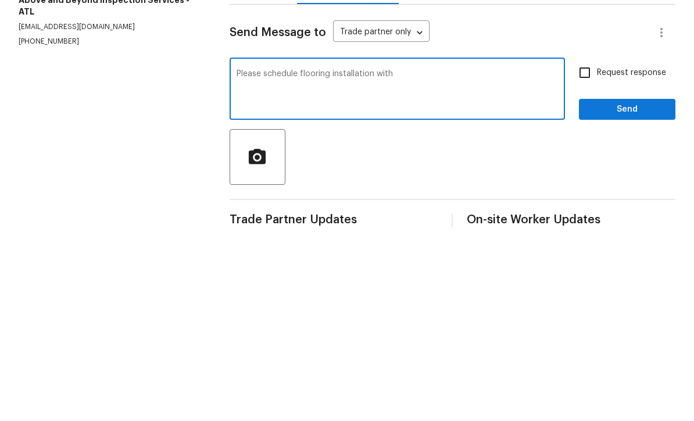
click at [423, 263] on textarea "Please schedule flooring installation with" at bounding box center [398, 283] width 322 height 41
paste textarea "RM Interiors - ATL-S atlanta@rmiflooring.com (404) 771-0472"
type textarea "Please schedule flooring installation with RM Interiors - ATL-S atlanta@rmifloo…"
click at [583, 254] on input "Request response" at bounding box center [585, 266] width 24 height 24
checkbox input "true"
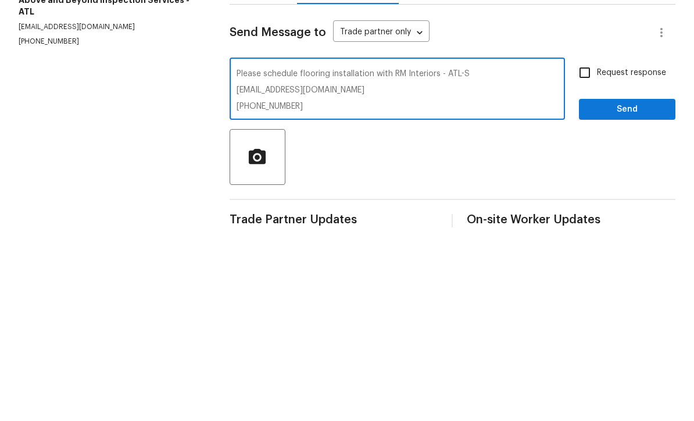
scroll to position [20, 0]
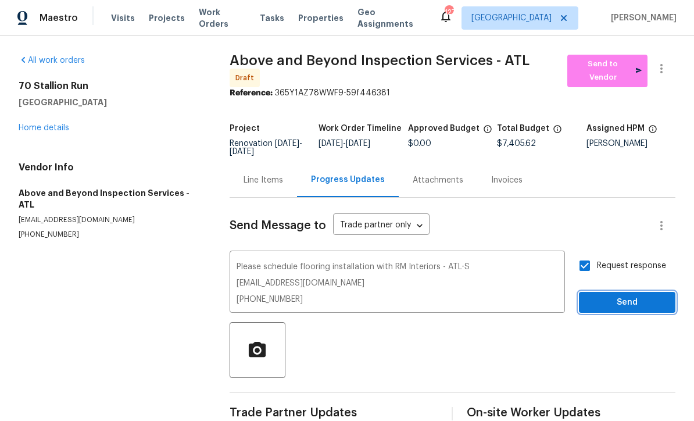
click at [610, 296] on span "Send" at bounding box center [628, 303] width 78 height 15
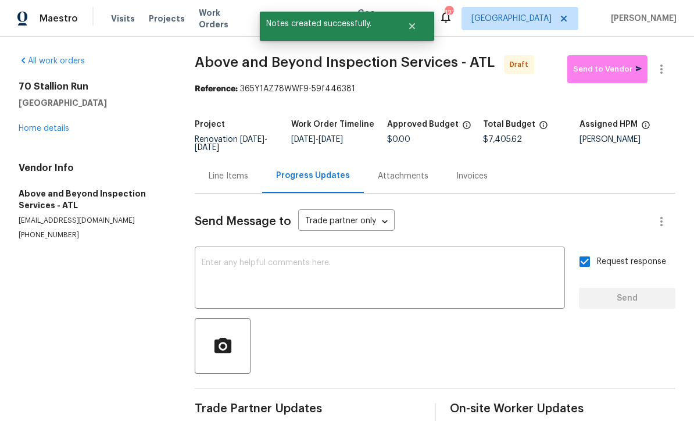
click at [45, 124] on link "Home details" at bounding box center [44, 128] width 51 height 8
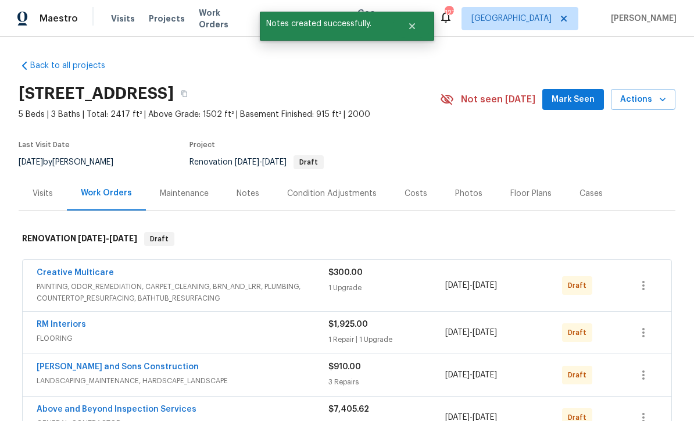
click at [58, 269] on link "Creative Multicare" at bounding box center [75, 273] width 77 height 8
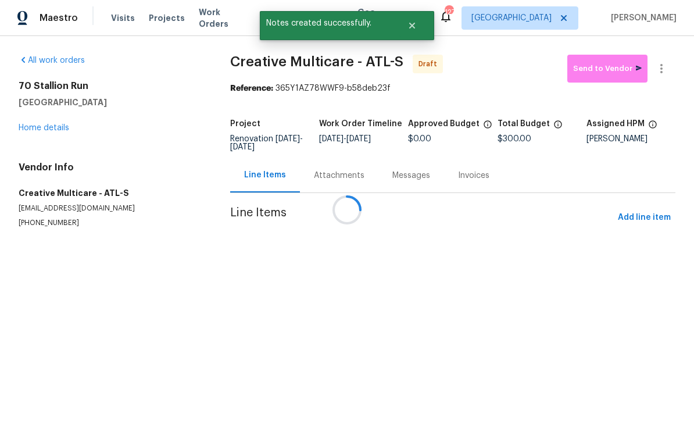
scroll to position [1, 0]
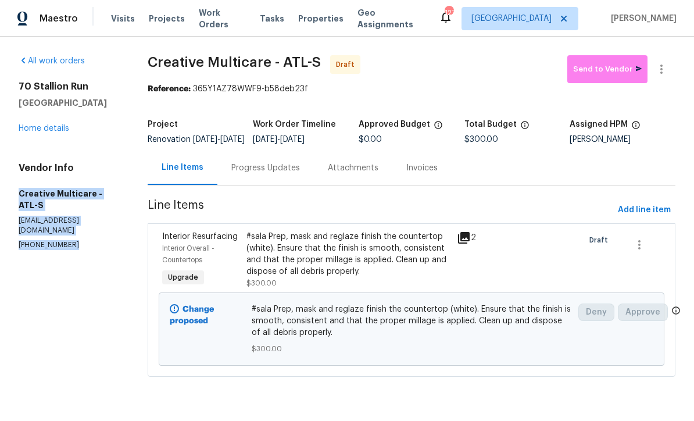
click at [34, 129] on link "Home details" at bounding box center [44, 128] width 51 height 8
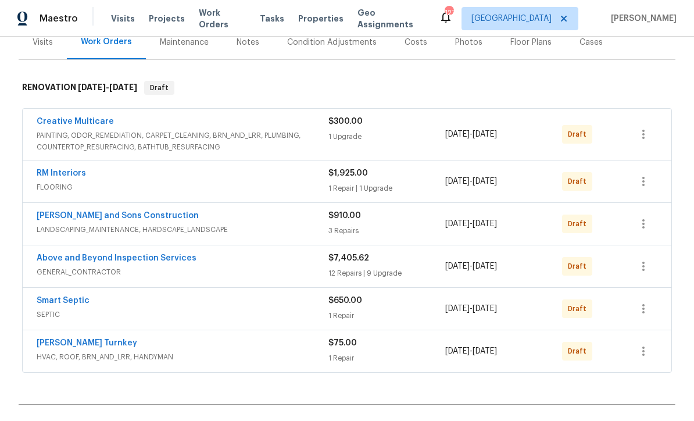
scroll to position [152, 0]
click at [77, 259] on link "Above and Beyond Inspection Services" at bounding box center [117, 258] width 160 height 8
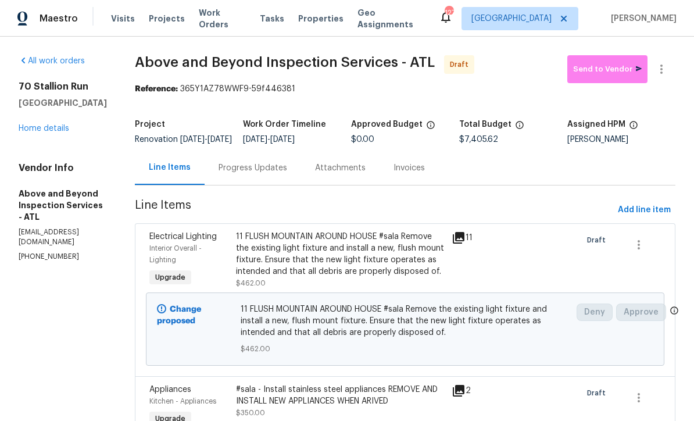
click at [284, 174] on div "Progress Updates" at bounding box center [253, 168] width 69 height 12
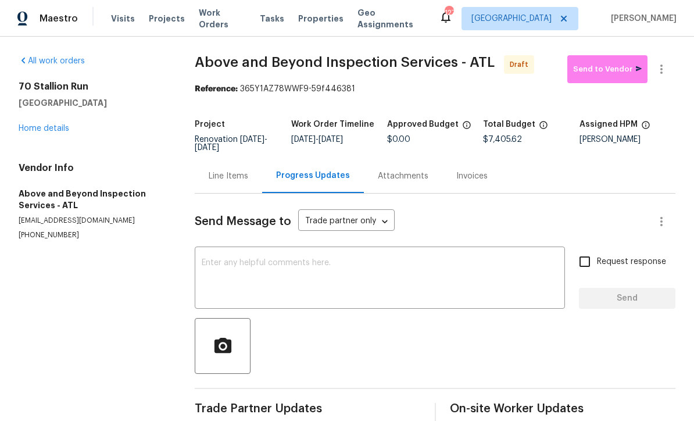
click at [219, 259] on textarea at bounding box center [380, 279] width 357 height 41
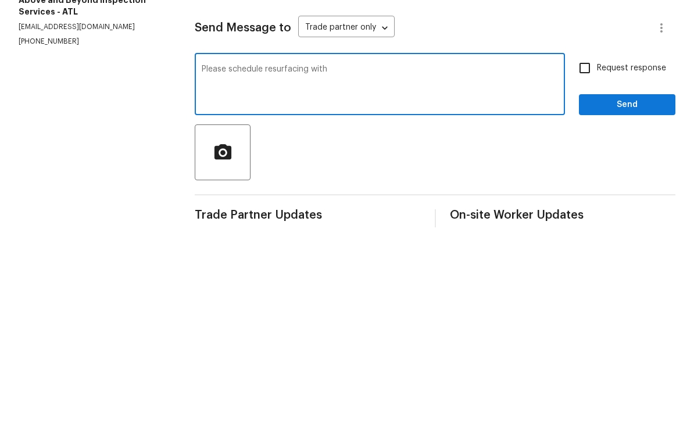
click at [361, 259] on textarea "Please schedule resurfacing with" at bounding box center [380, 279] width 357 height 41
paste textarea "Creative Multicare - ATL-S homeservice@creativemulticare.com (770) 478-8728"
type textarea "Please schedule resurfacing with Creative Multicare - ATL-S homeservice@creativ…"
click at [581, 250] on input "Request response" at bounding box center [585, 262] width 24 height 24
checkbox input "true"
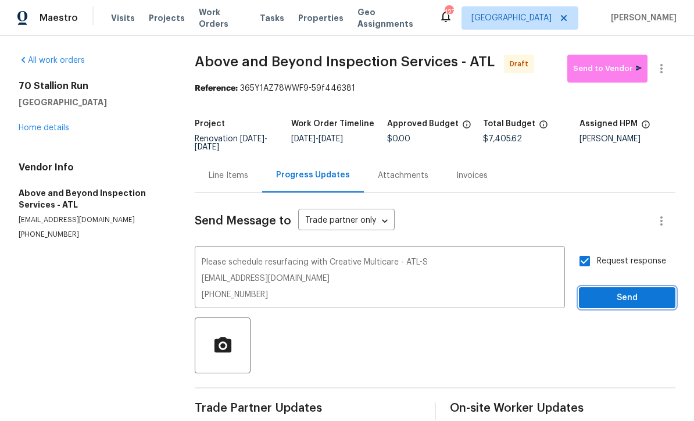
click at [608, 291] on span "Send" at bounding box center [628, 298] width 78 height 15
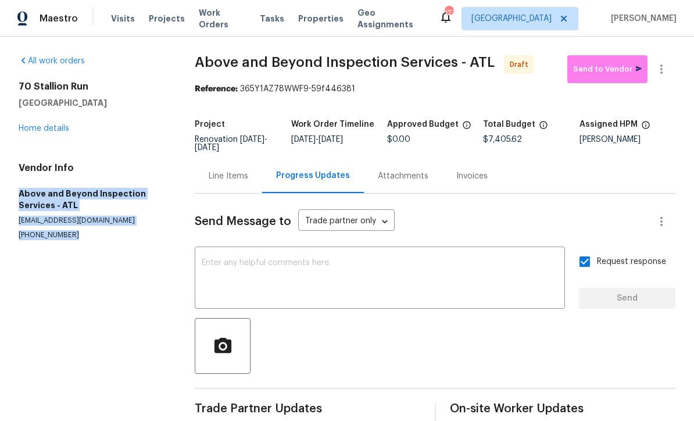
click at [35, 124] on link "Home details" at bounding box center [44, 128] width 51 height 8
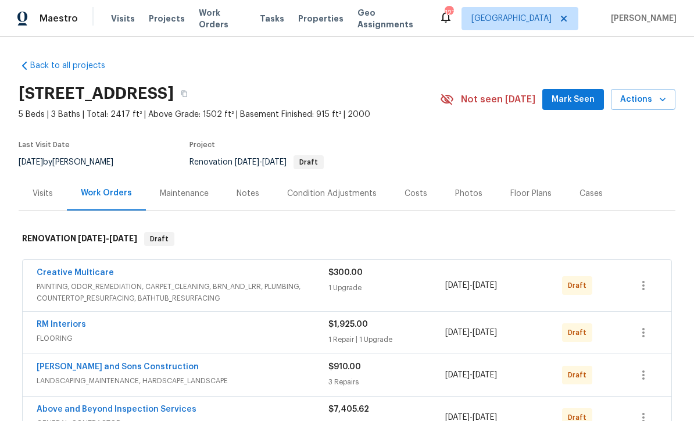
click at [65, 269] on link "Creative Multicare" at bounding box center [75, 273] width 77 height 8
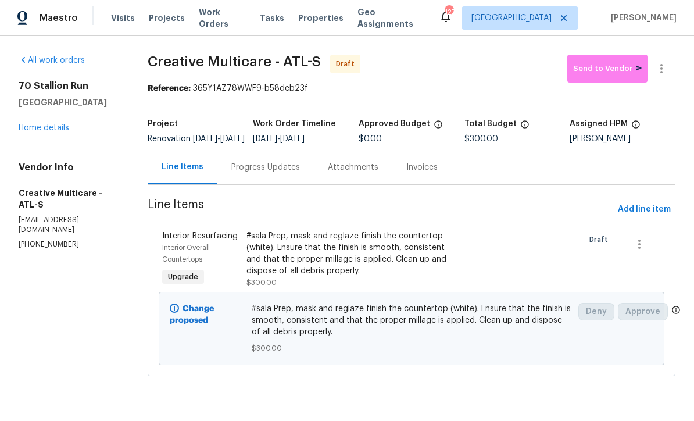
scroll to position [1, 0]
click at [274, 173] on div "Progress Updates" at bounding box center [265, 168] width 69 height 12
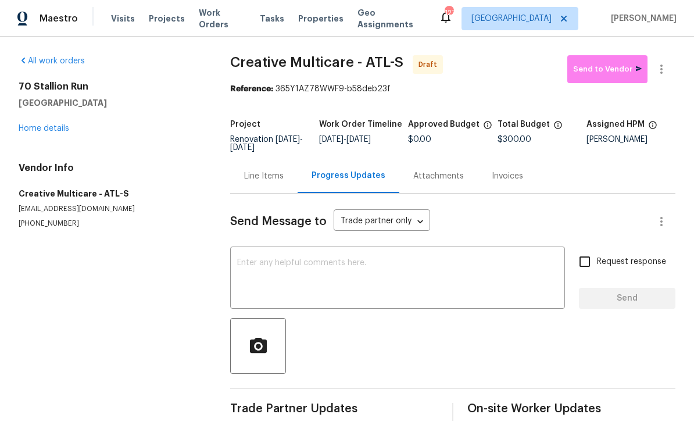
click at [240, 261] on textarea at bounding box center [397, 279] width 321 height 41
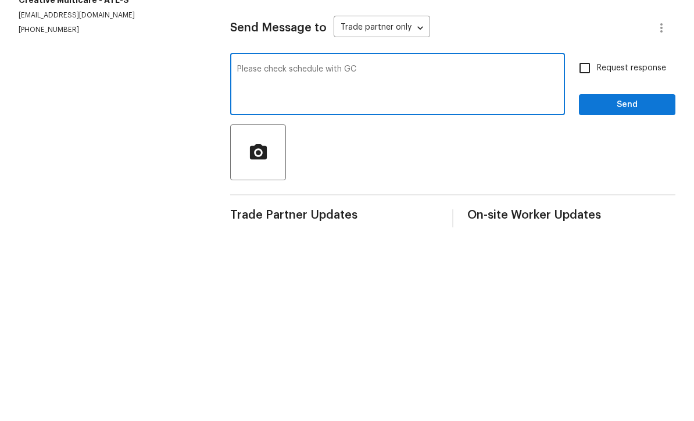
click at [379, 259] on textarea "Please check schedule with GC" at bounding box center [397, 279] width 321 height 41
paste textarea "Above and Beyond Inspection Services - ATL aboveandbeyondservices22@gmail.com (…"
type textarea "Please check schedule with GC Above and Beyond Inspection Services - ATL abovea…"
click at [587, 250] on input "Request response" at bounding box center [585, 262] width 24 height 24
checkbox input "true"
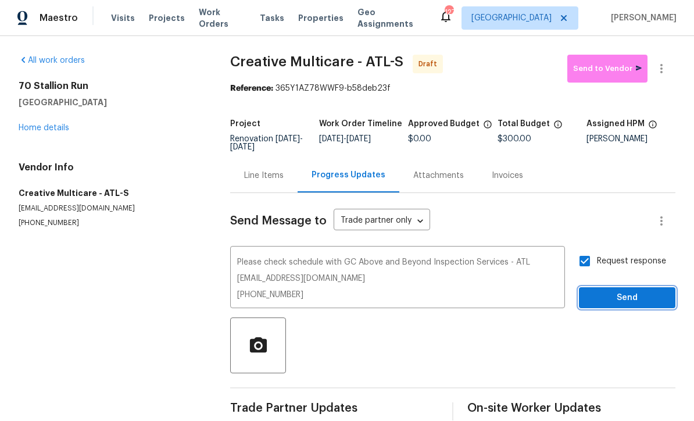
click at [608, 291] on span "Send" at bounding box center [628, 298] width 78 height 15
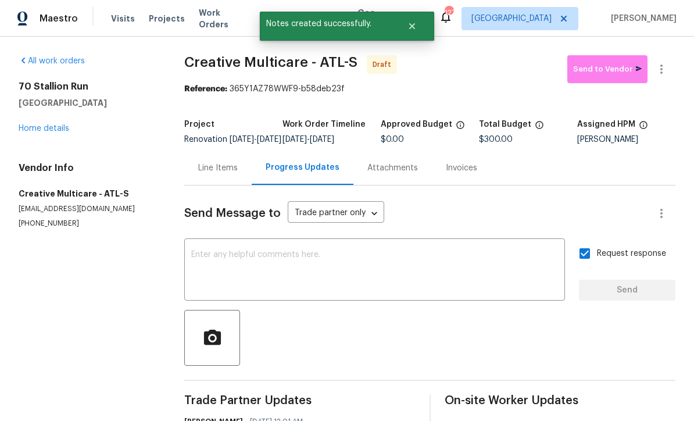
click at [42, 124] on link "Home details" at bounding box center [44, 128] width 51 height 8
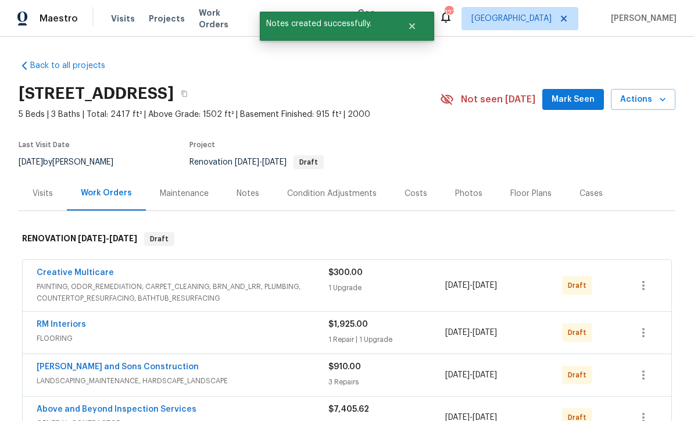
click at [51, 320] on link "RM Interiors" at bounding box center [61, 324] width 49 height 8
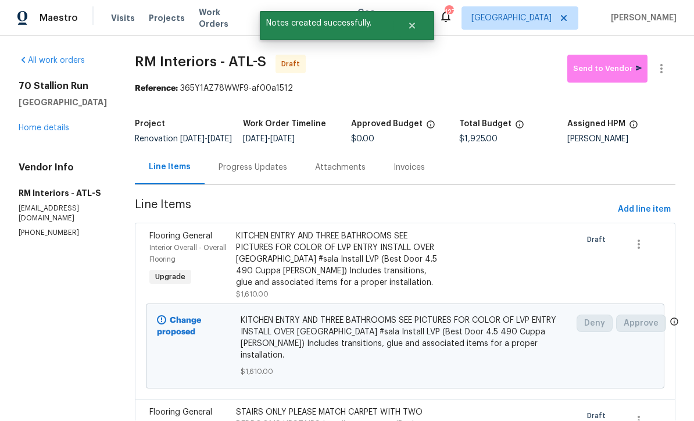
scroll to position [1, 0]
click at [243, 174] on div "Progress Updates" at bounding box center [253, 168] width 69 height 12
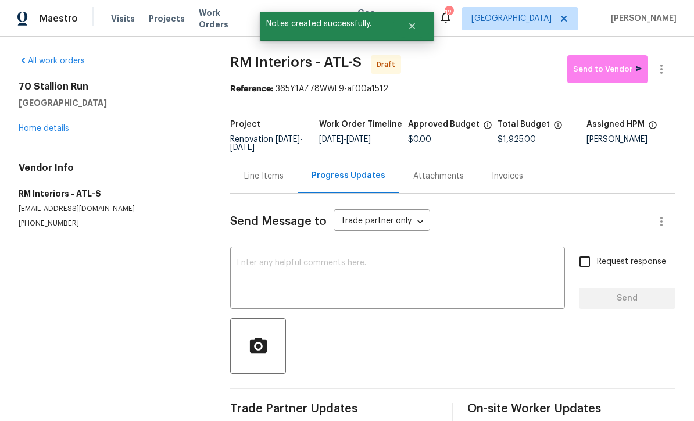
click at [245, 263] on textarea at bounding box center [397, 279] width 321 height 41
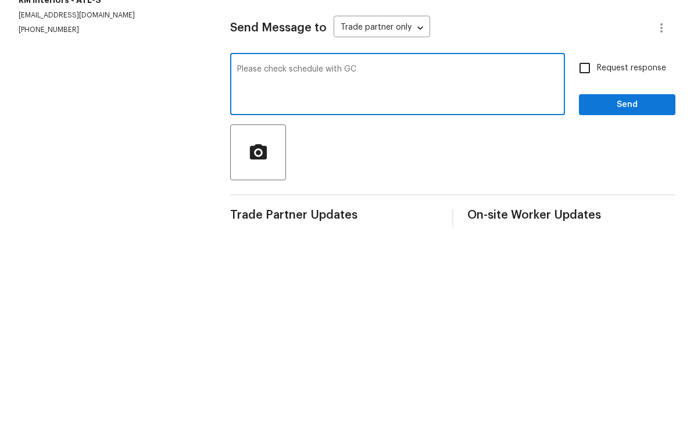
click at [385, 259] on textarea "Please check schedule with GC" at bounding box center [397, 279] width 321 height 41
paste textarea "Above and Beyond Inspection Services - ATL aboveandbeyondservices22@gmail.com (…"
type textarea "Please check schedule with GC Above and Beyond Inspection Services - ATL abovea…"
click at [585, 250] on input "Request response" at bounding box center [585, 262] width 24 height 24
checkbox input "true"
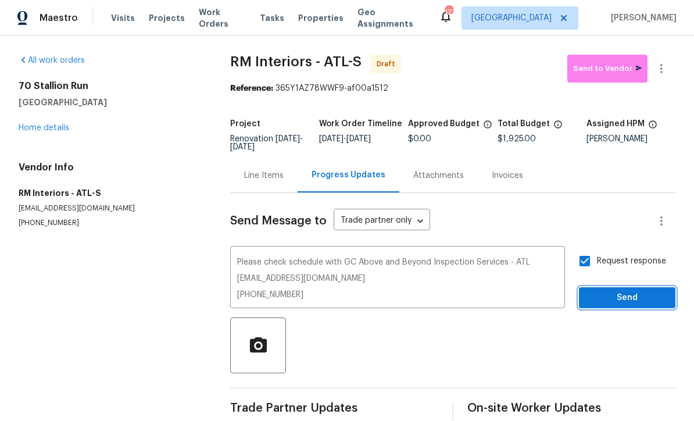
click at [609, 291] on span "Send" at bounding box center [628, 298] width 78 height 15
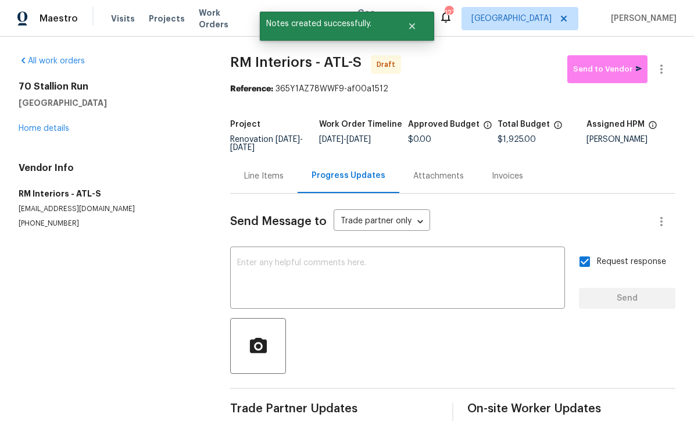
scroll to position [20, 0]
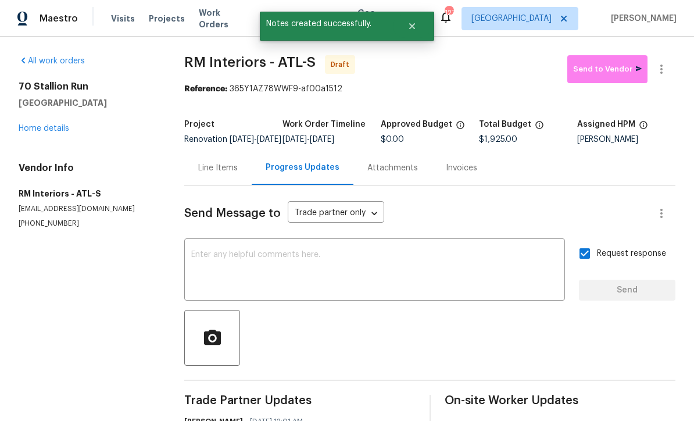
click at [47, 124] on link "Home details" at bounding box center [44, 128] width 51 height 8
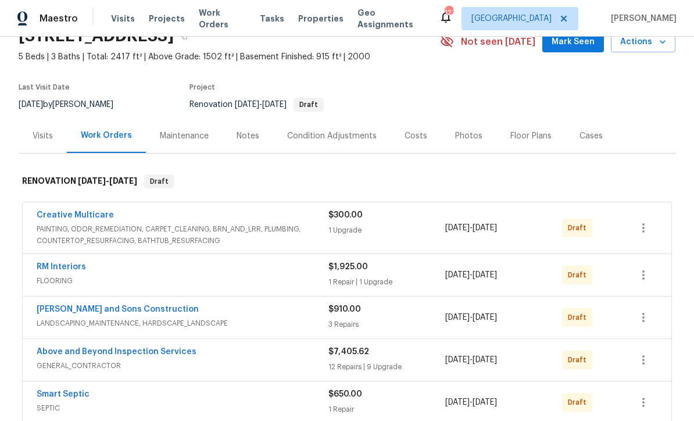
scroll to position [56, 0]
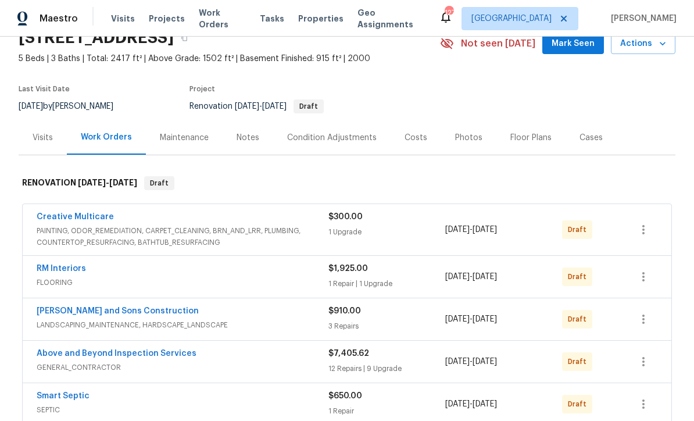
click at [405, 132] on div "Costs" at bounding box center [416, 138] width 23 height 12
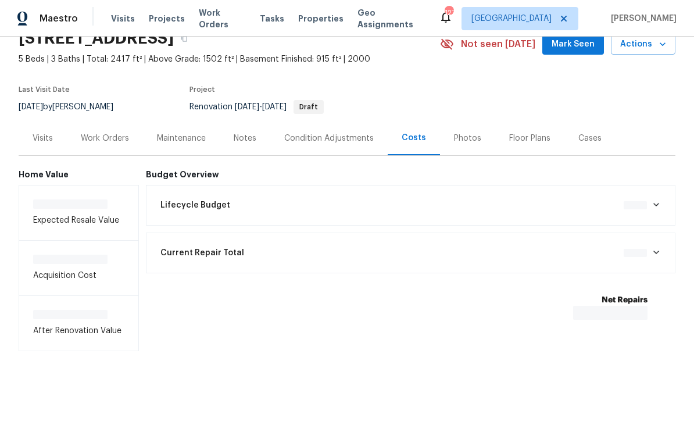
scroll to position [17, 0]
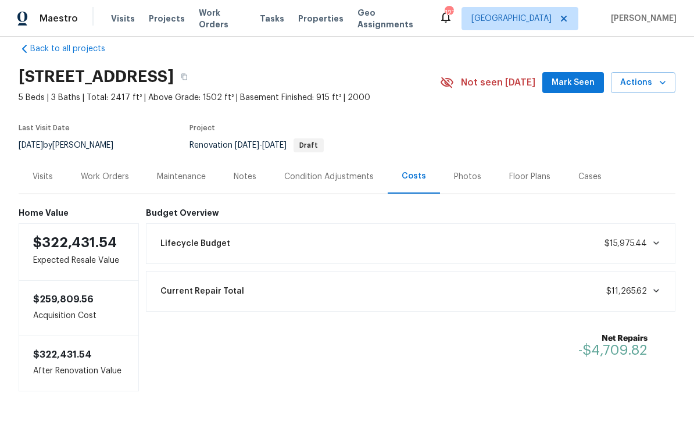
click at [100, 171] on div "Work Orders" at bounding box center [105, 177] width 48 height 12
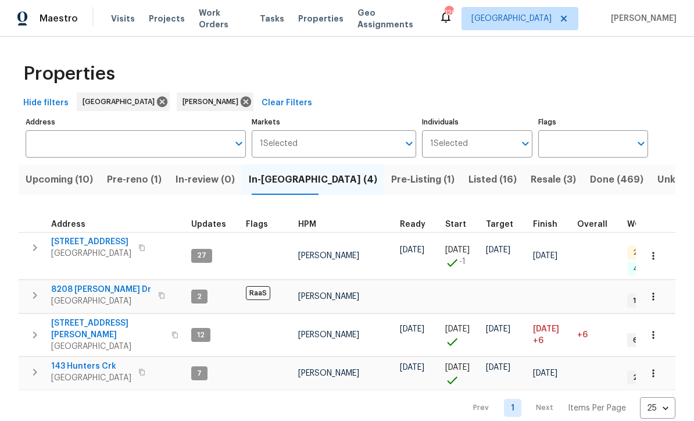
click at [136, 183] on span "Pre-reno (1)" at bounding box center [134, 180] width 55 height 16
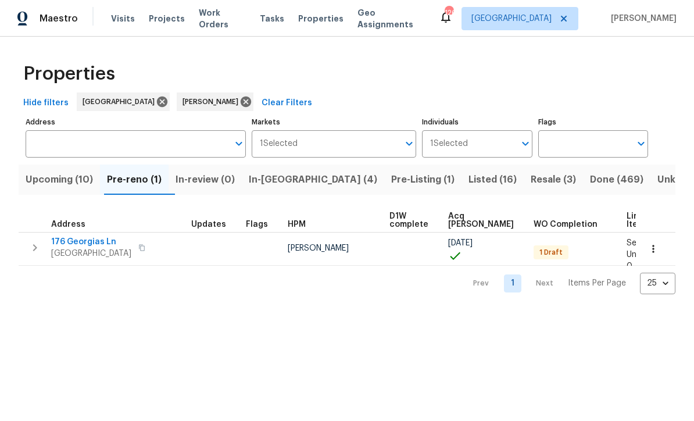
click at [51, 175] on span "Upcoming (10)" at bounding box center [59, 180] width 67 height 16
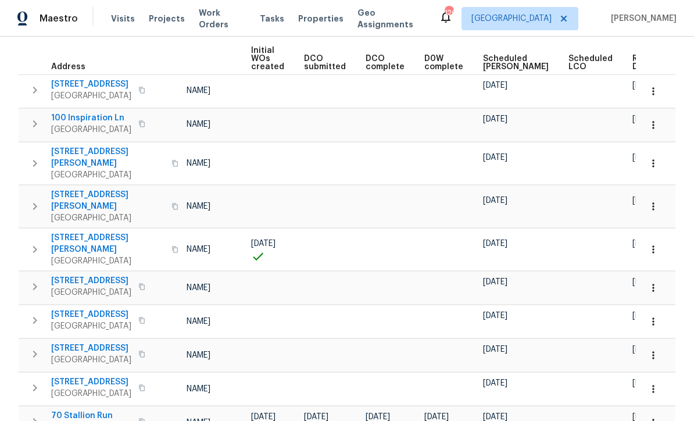
scroll to position [0, 83]
click at [633, 64] on span "Ready Date" at bounding box center [646, 63] width 26 height 16
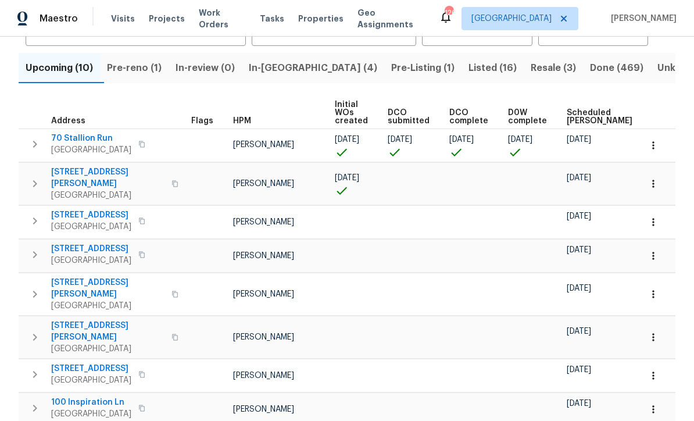
click at [176, 222] on div "210 Woodbridge Dr Dallas, GA 30157" at bounding box center [116, 220] width 131 height 23
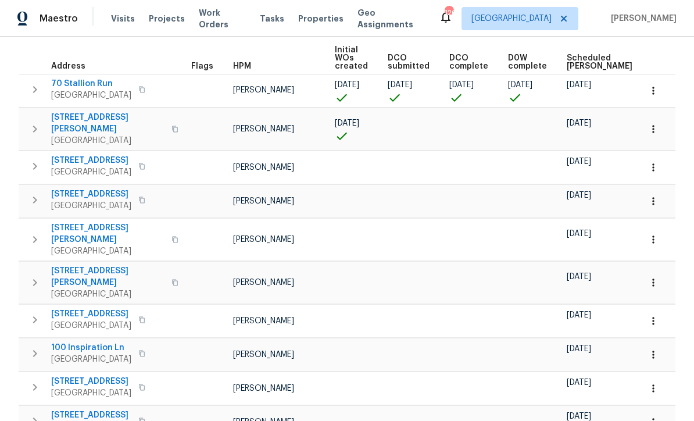
scroll to position [166, 0]
click at [650, 92] on icon "button" at bounding box center [654, 91] width 12 height 12
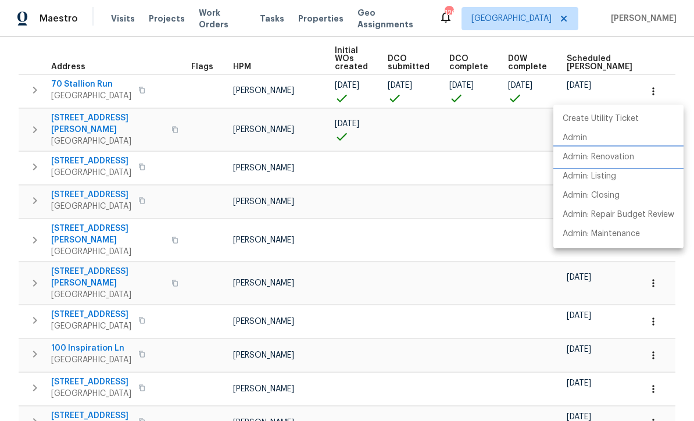
click at [603, 157] on p "Admin: Renovation" at bounding box center [599, 157] width 72 height 12
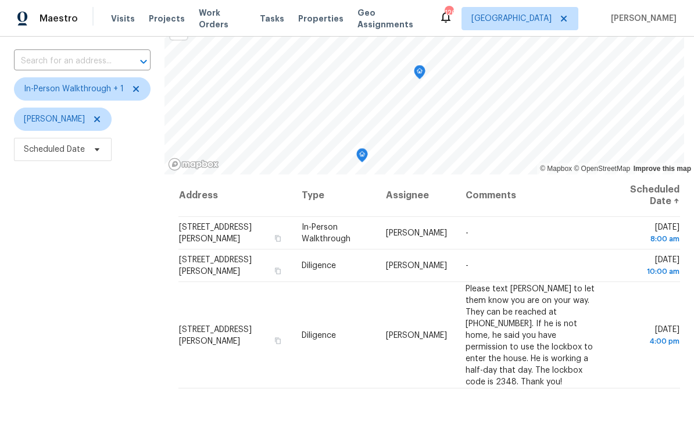
scroll to position [71, 0]
